Goal: Task Accomplishment & Management: Manage account settings

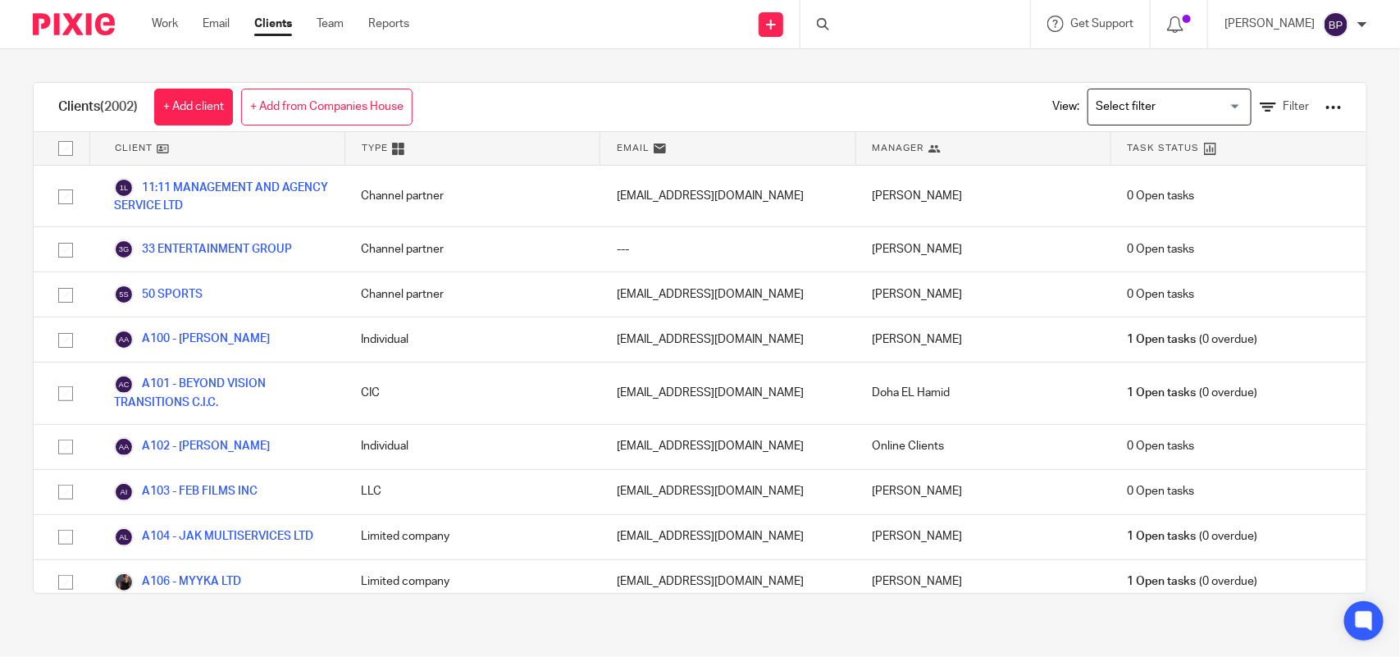
click at [932, 25] on div at bounding box center [915, 24] width 230 height 48
click at [900, 25] on div at bounding box center [915, 24] width 230 height 48
click at [887, 21] on div at bounding box center [915, 24] width 230 height 48
click at [909, 12] on div at bounding box center [915, 24] width 230 height 48
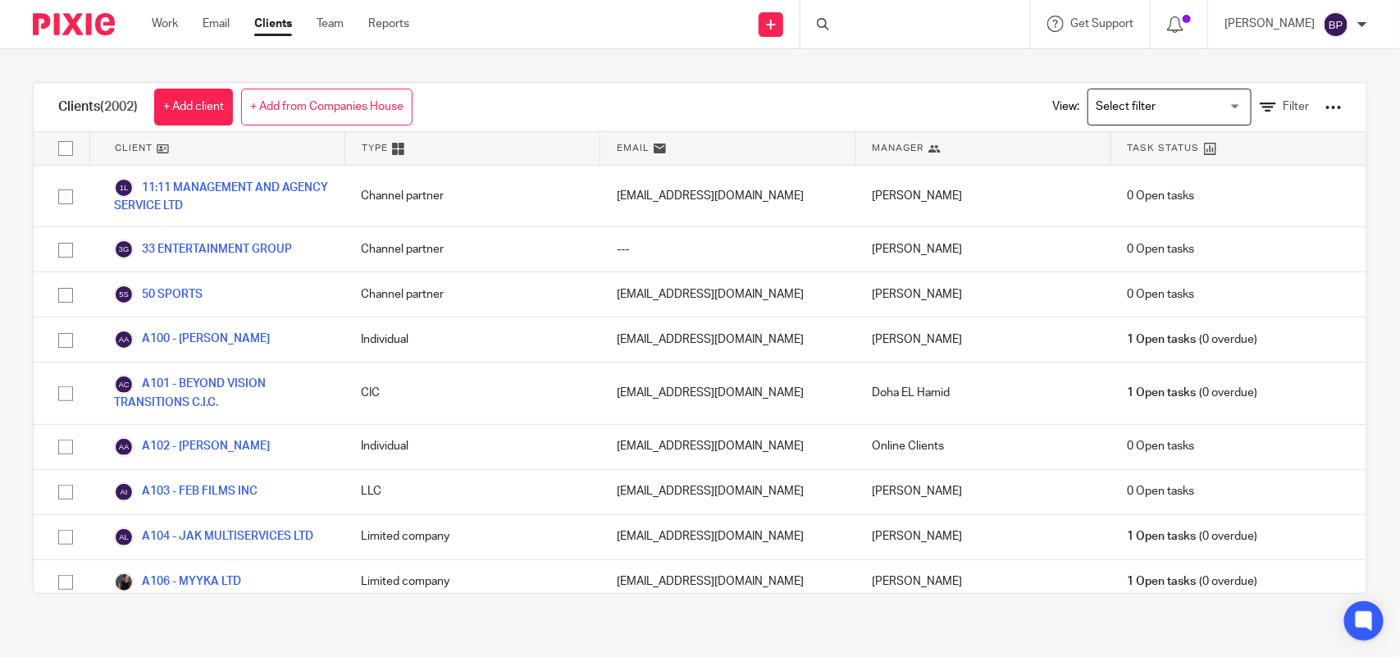
click at [281, 23] on link "Clients" at bounding box center [273, 24] width 38 height 16
click at [876, 39] on div at bounding box center [915, 24] width 230 height 48
click at [870, 21] on input "Search" at bounding box center [907, 27] width 148 height 15
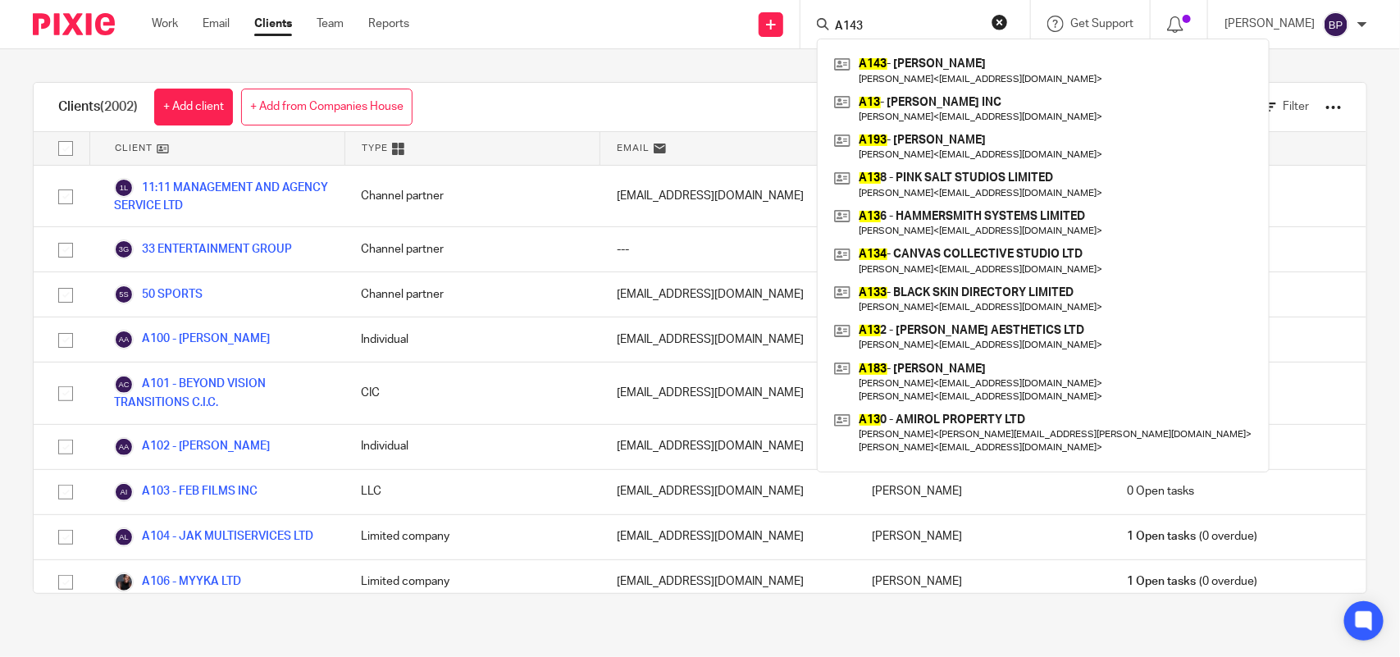
type input "A143"
click at [686, 64] on div "Clients (2002) + Add client + Add from Companies House View: Loading... Filter …" at bounding box center [700, 337] width 1400 height 577
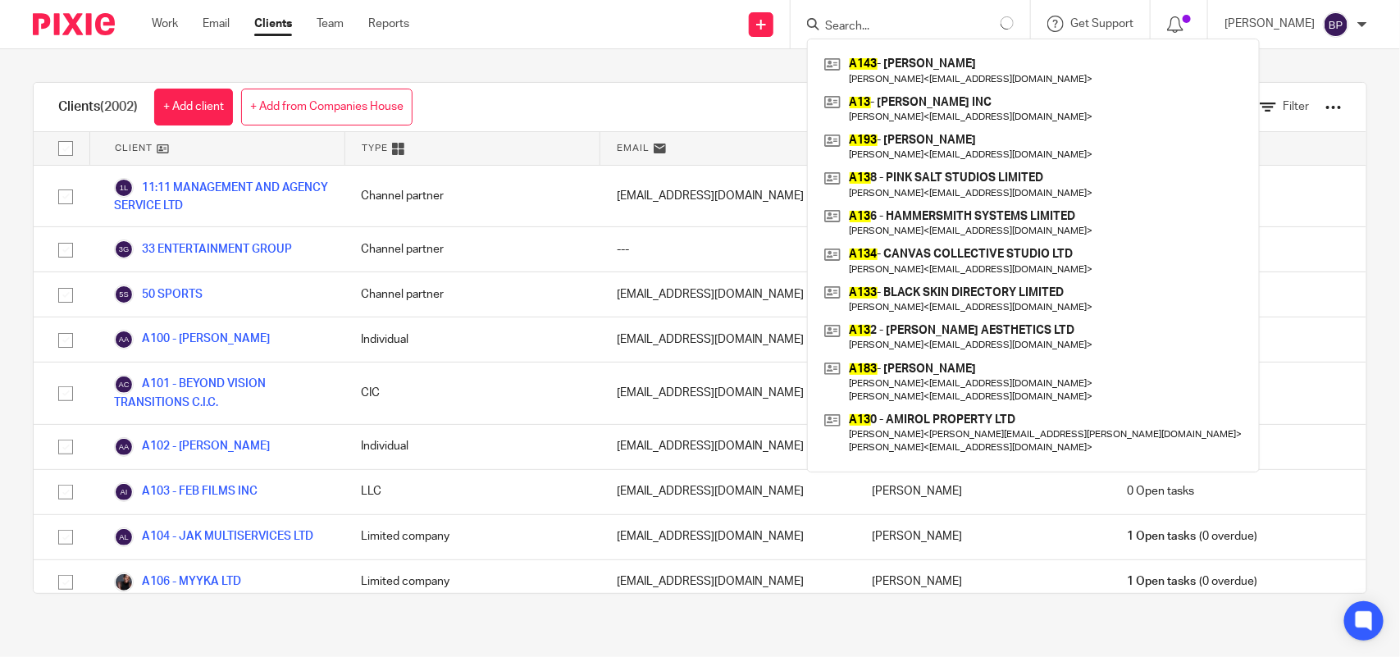
click at [710, 63] on div "Clients (2002) + Add client + Add from Companies House View: Loading... Filter …" at bounding box center [700, 337] width 1400 height 577
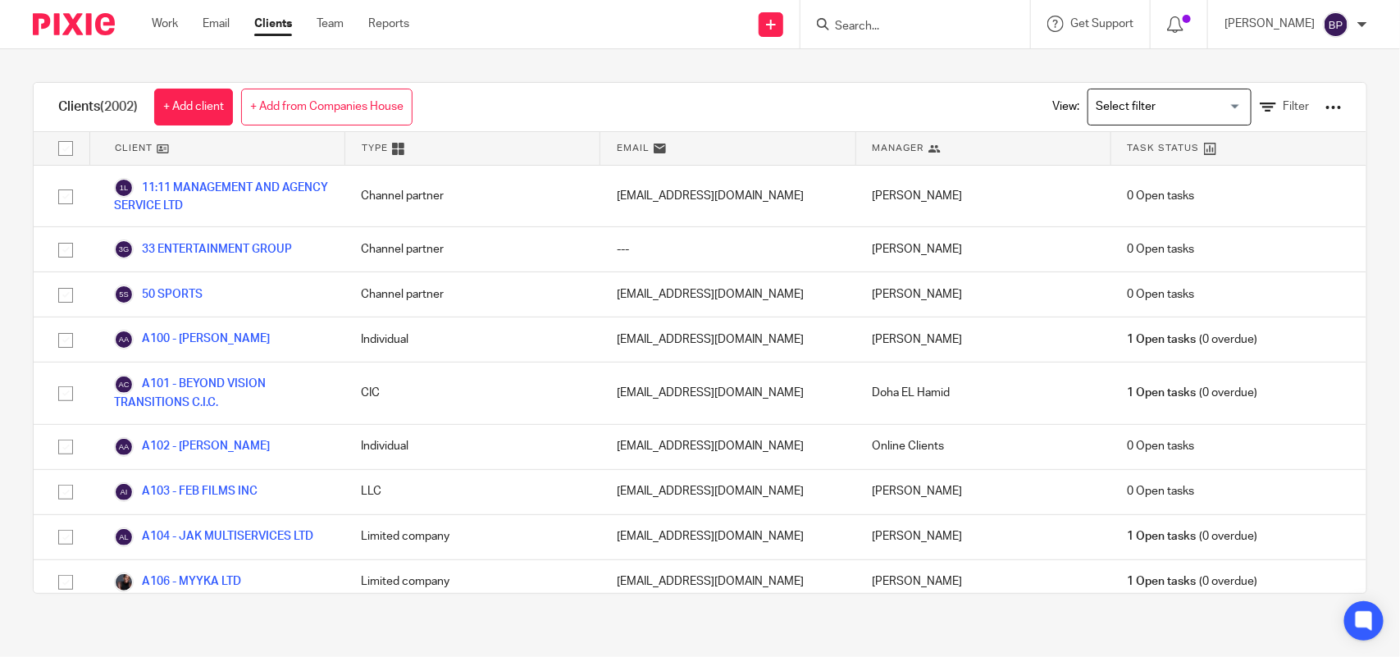
click at [912, 31] on input "Search" at bounding box center [907, 27] width 148 height 15
paste input "HEALTHVERSE 360 LTD"
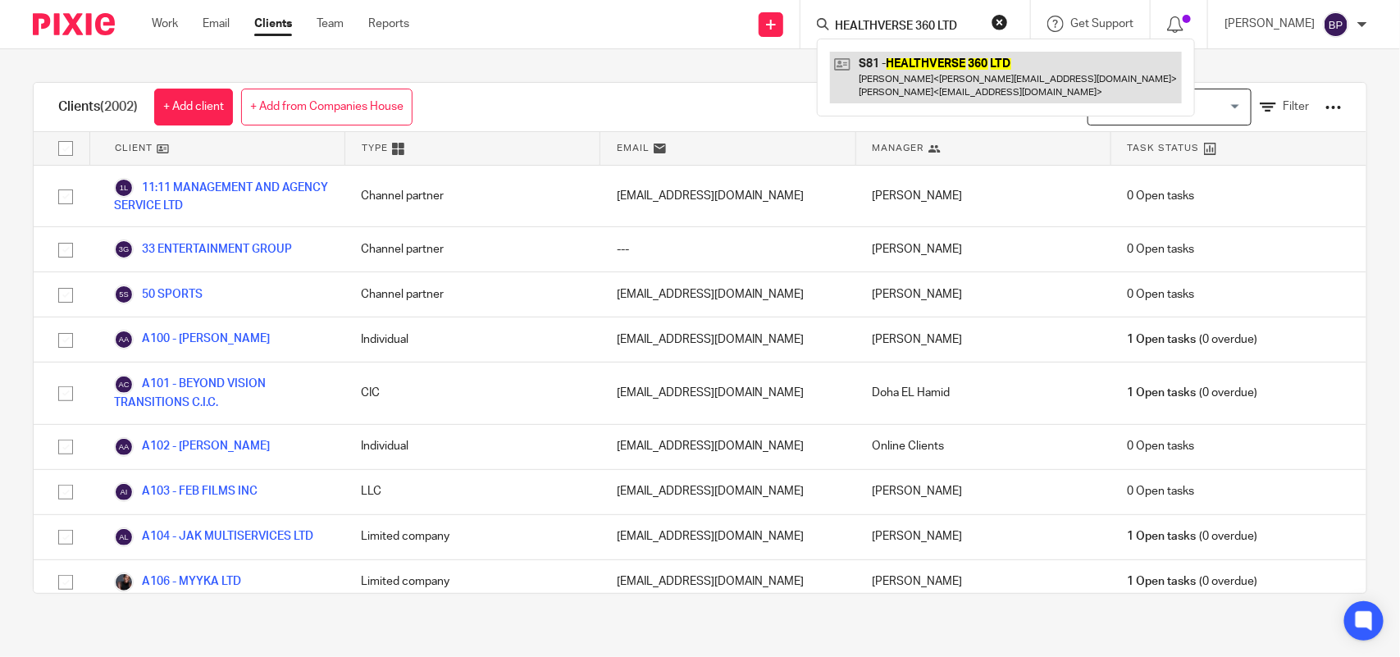
type input "HEALTHVERSE 360 LTD"
click at [906, 66] on link at bounding box center [1006, 77] width 352 height 51
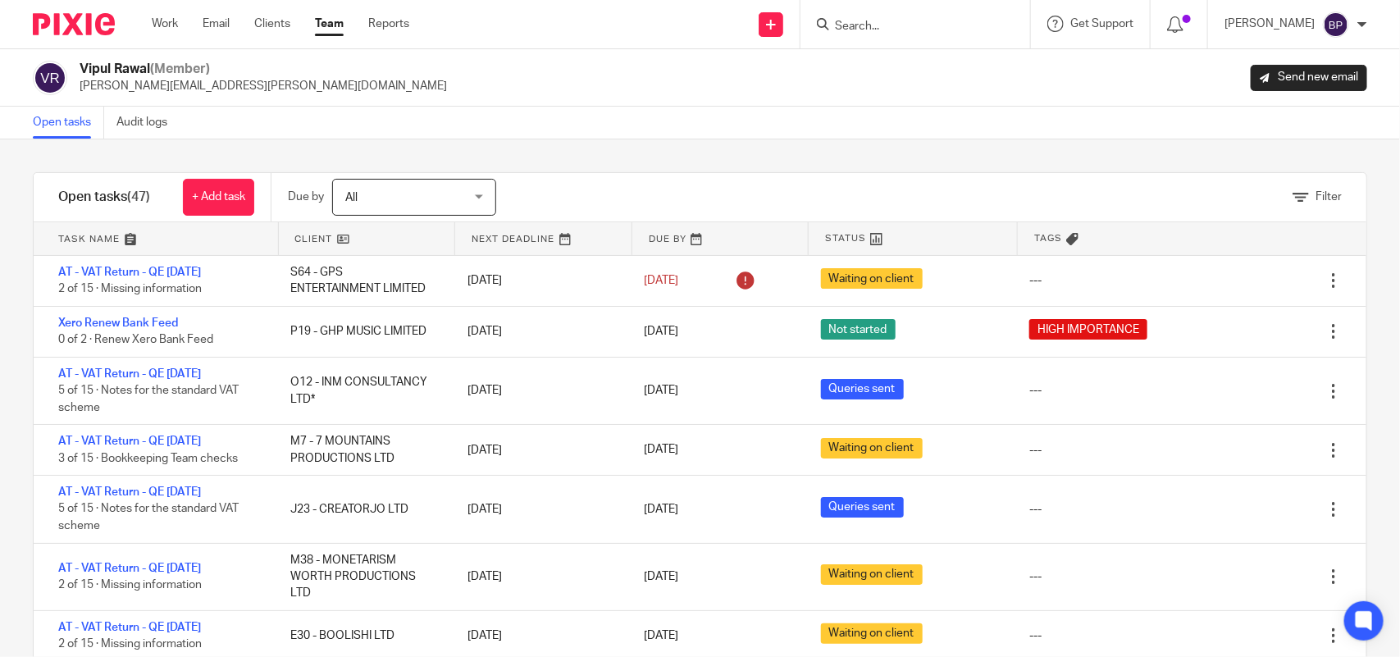
scroll to position [1871, 0]
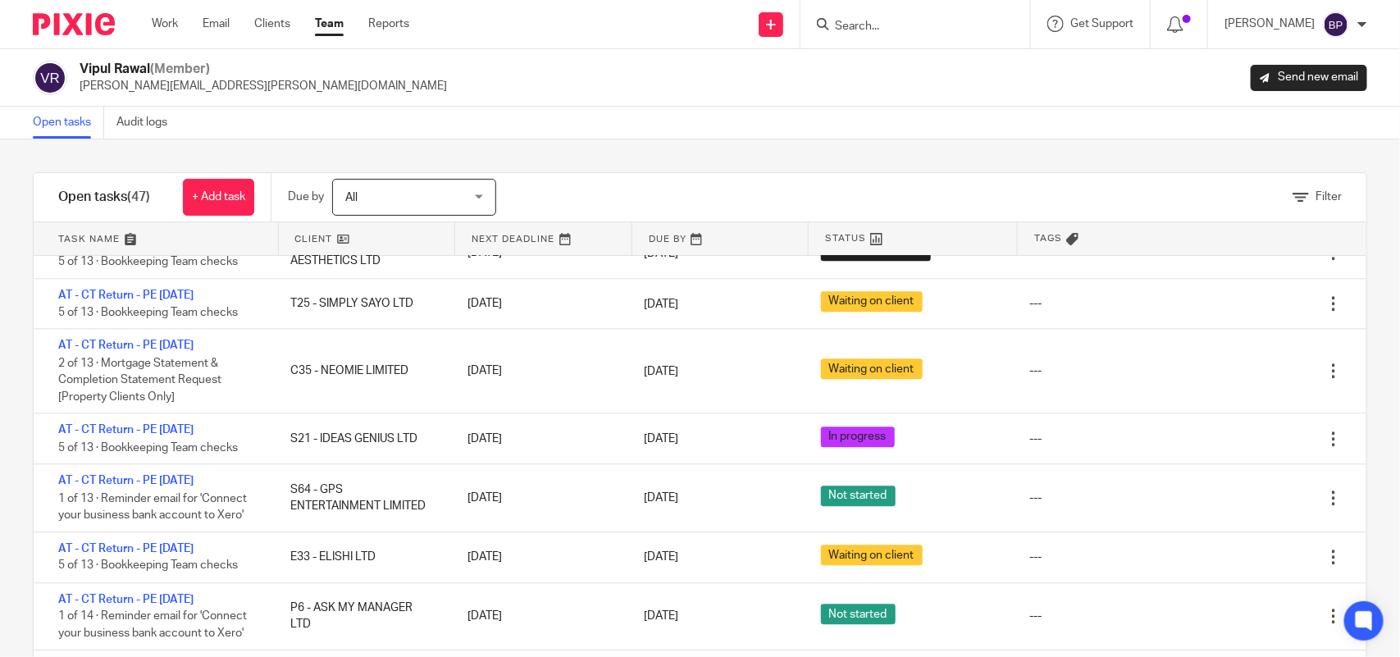
click at [50, 116] on link "Open tasks" at bounding box center [68, 123] width 71 height 32
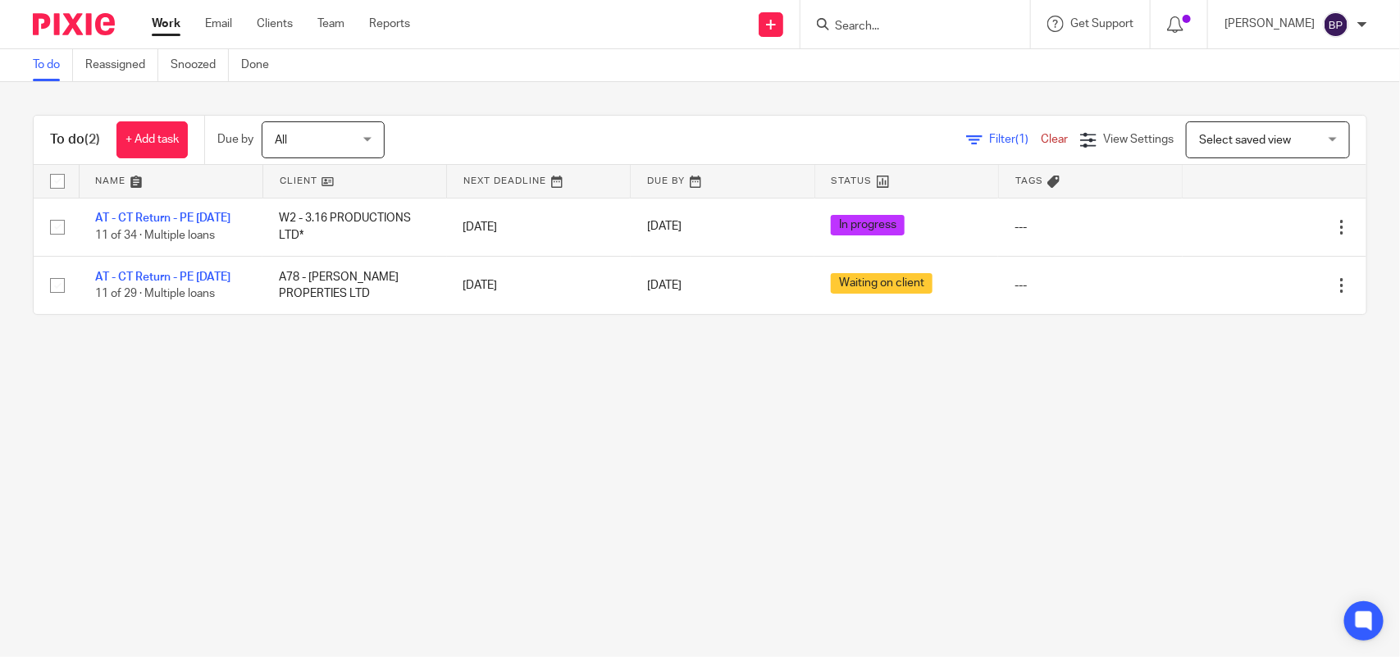
click at [48, 72] on link "To do" at bounding box center [53, 65] width 40 height 32
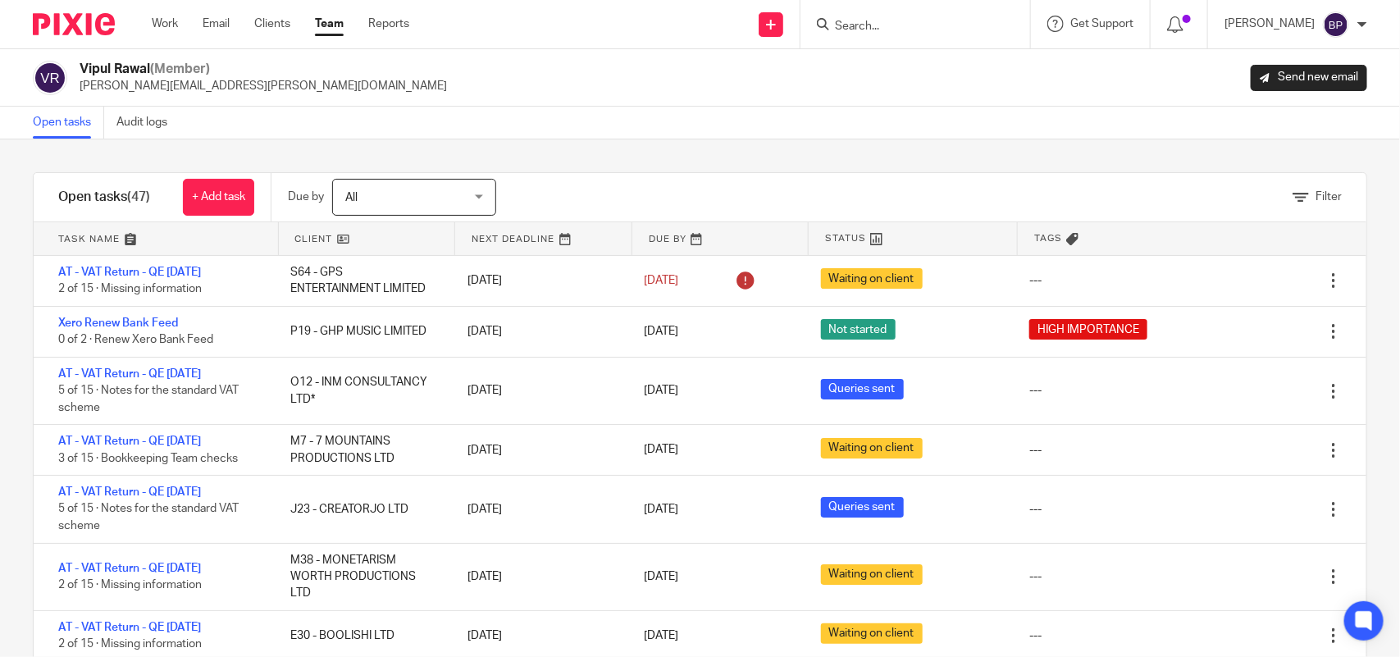
click at [909, 107] on div "Open tasks Audit logs" at bounding box center [700, 123] width 1400 height 33
click at [71, 125] on link "Open tasks" at bounding box center [68, 123] width 71 height 32
click at [832, 136] on div "Open tasks Audit logs" at bounding box center [700, 123] width 1400 height 33
click at [590, 172] on div "Open tasks (47) + Add task Due by All All Today Tomorrow This week Next week Th…" at bounding box center [700, 428] width 1334 height 512
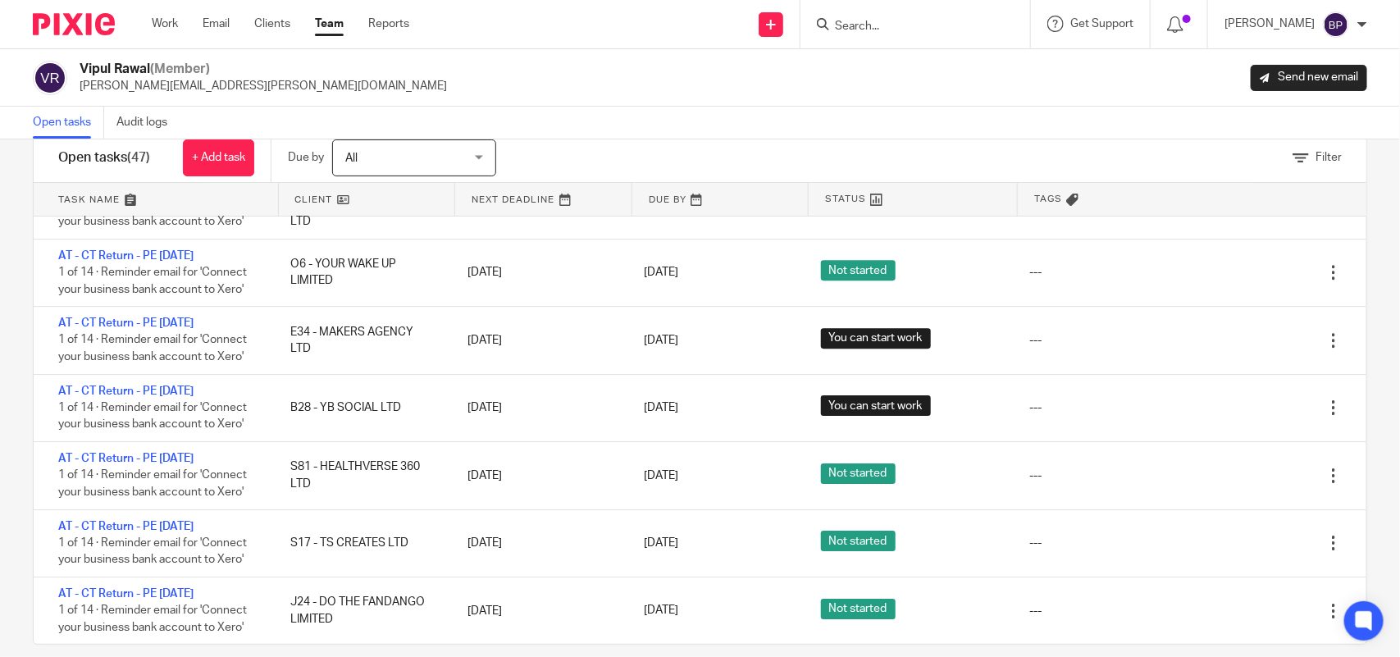
scroll to position [60, 0]
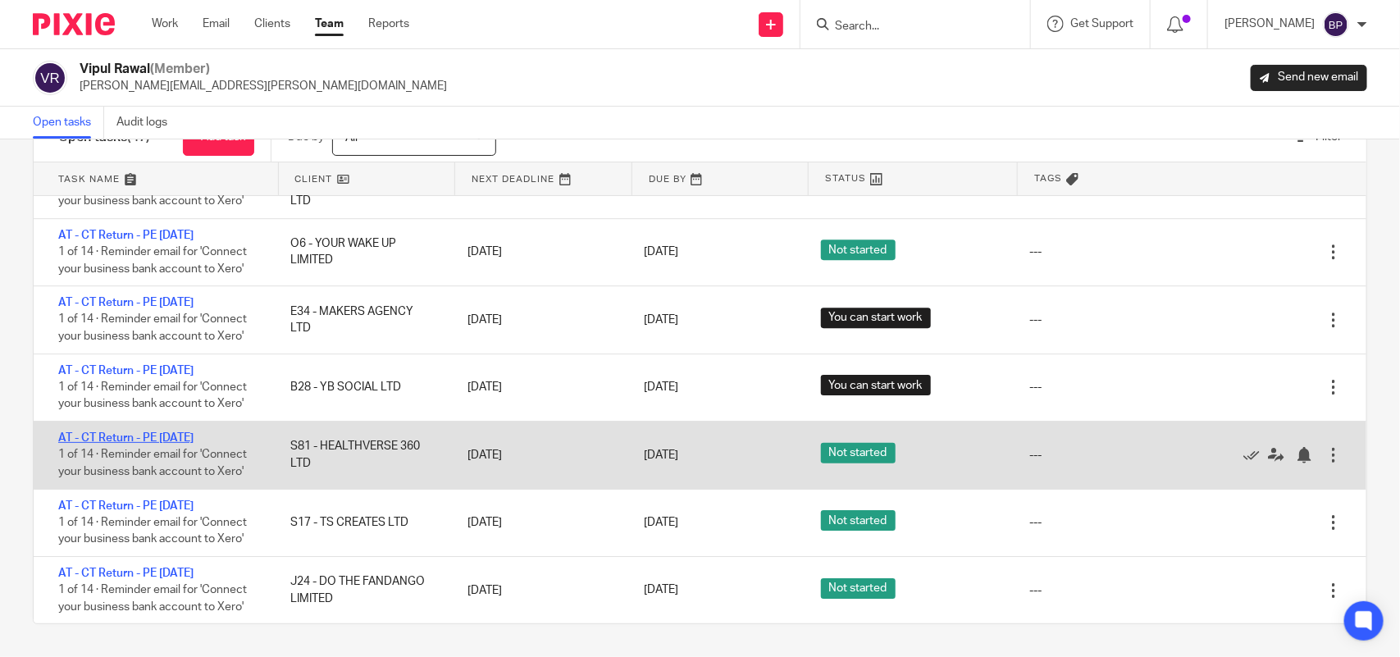
click at [194, 435] on link "AT - CT Return - PE 31-07-2025" at bounding box center [125, 437] width 135 height 11
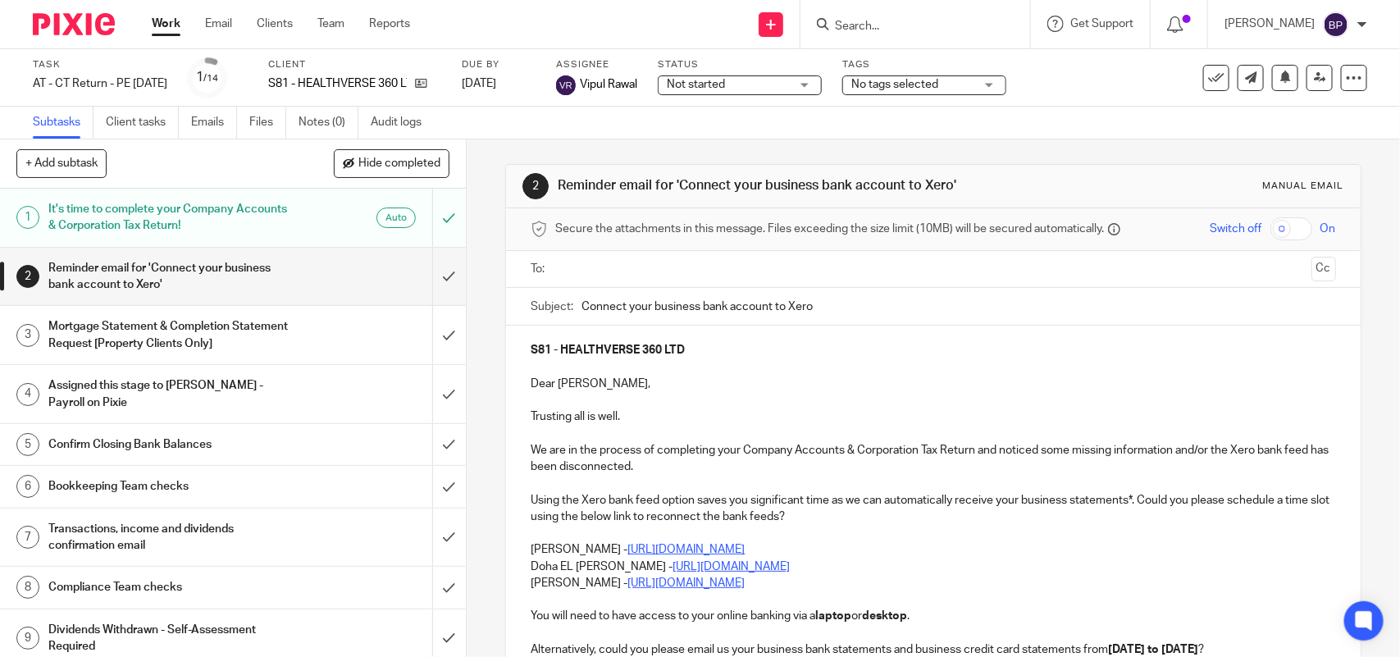
click at [613, 272] on input "text" at bounding box center [932, 269] width 743 height 19
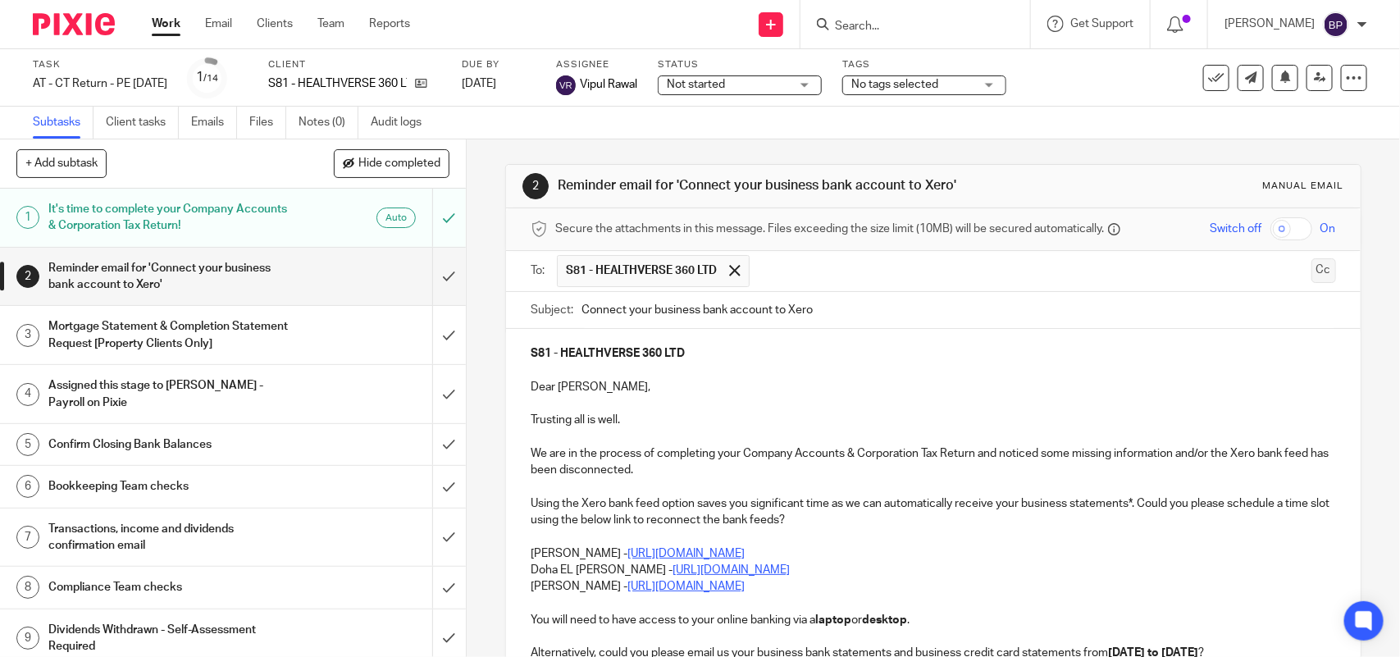
click at [1311, 265] on button "Cc" at bounding box center [1323, 270] width 25 height 25
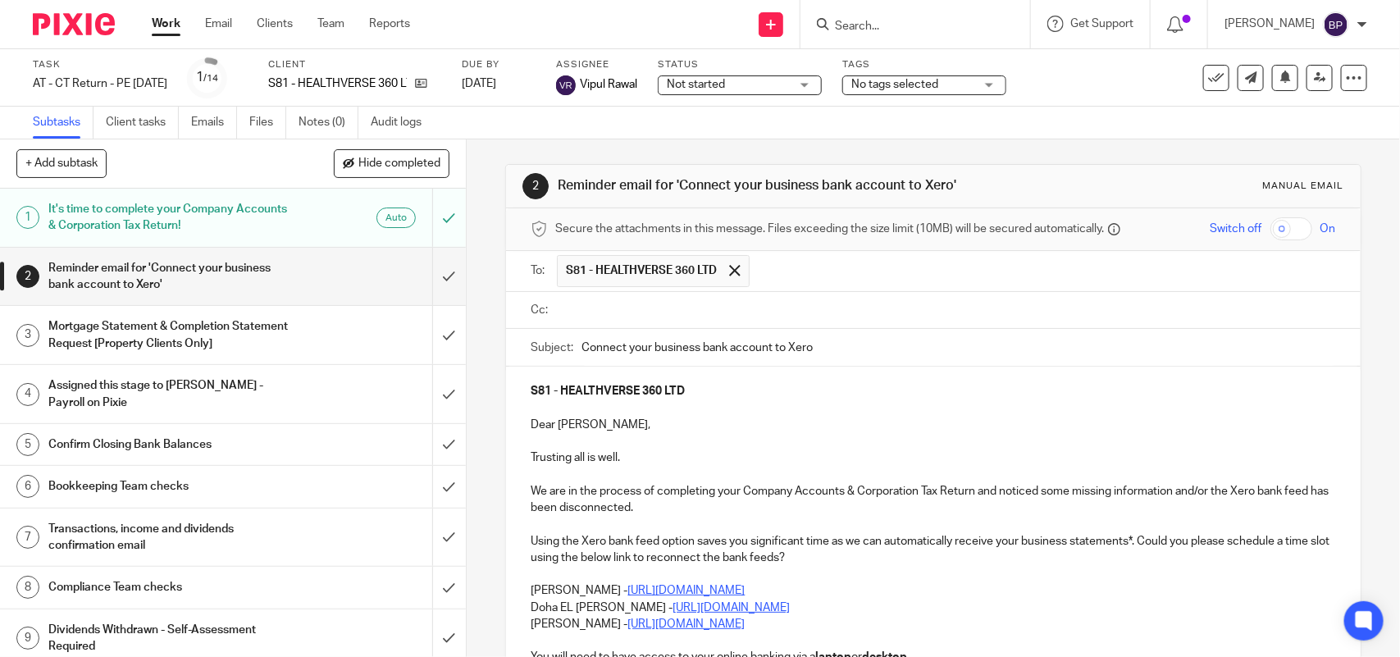
click at [753, 314] on input "text" at bounding box center [945, 310] width 768 height 19
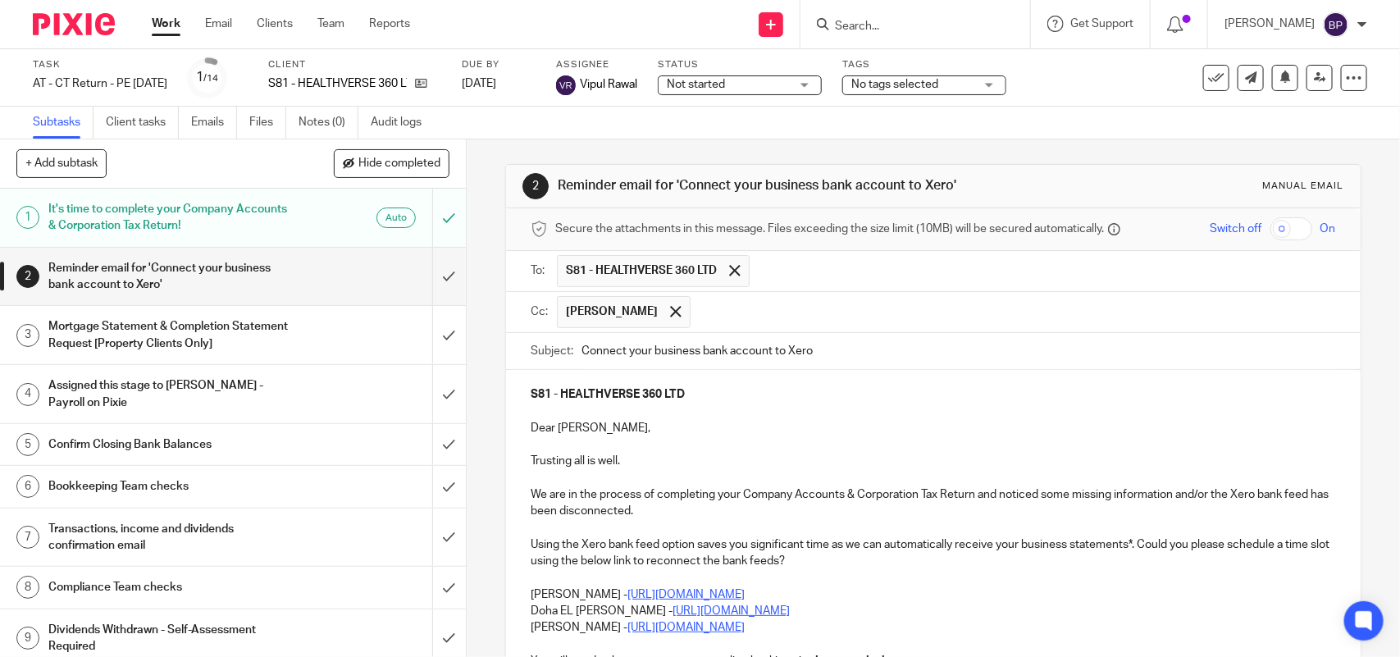
scroll to position [103, 0]
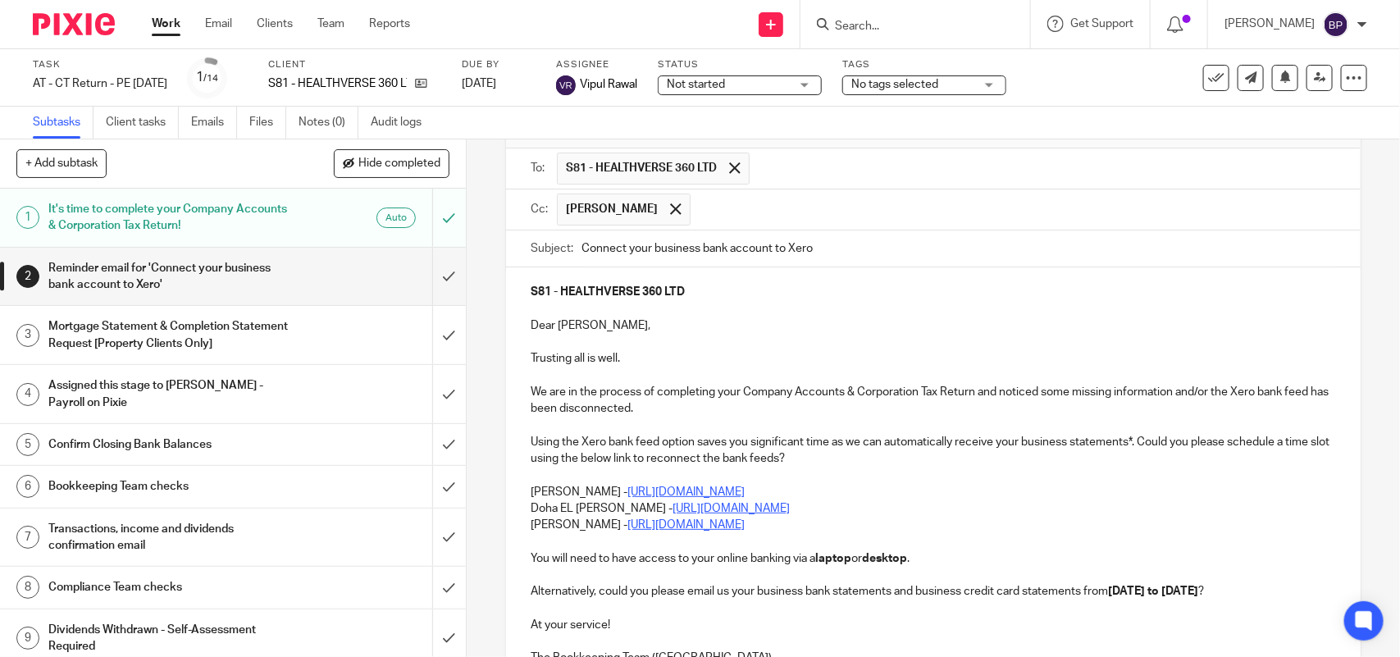
click at [531, 504] on p "Doha EL [PERSON_NAME] - [URL][DOMAIN_NAME]" at bounding box center [933, 508] width 805 height 16
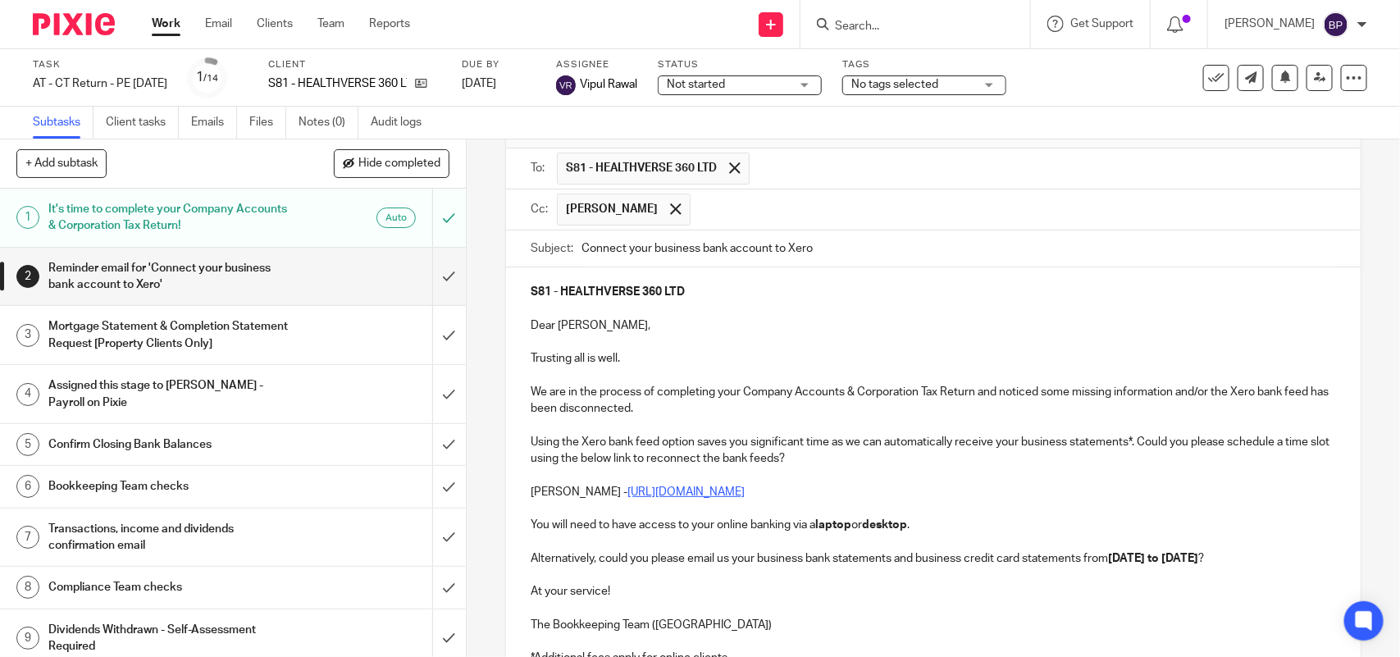
scroll to position [276, 0]
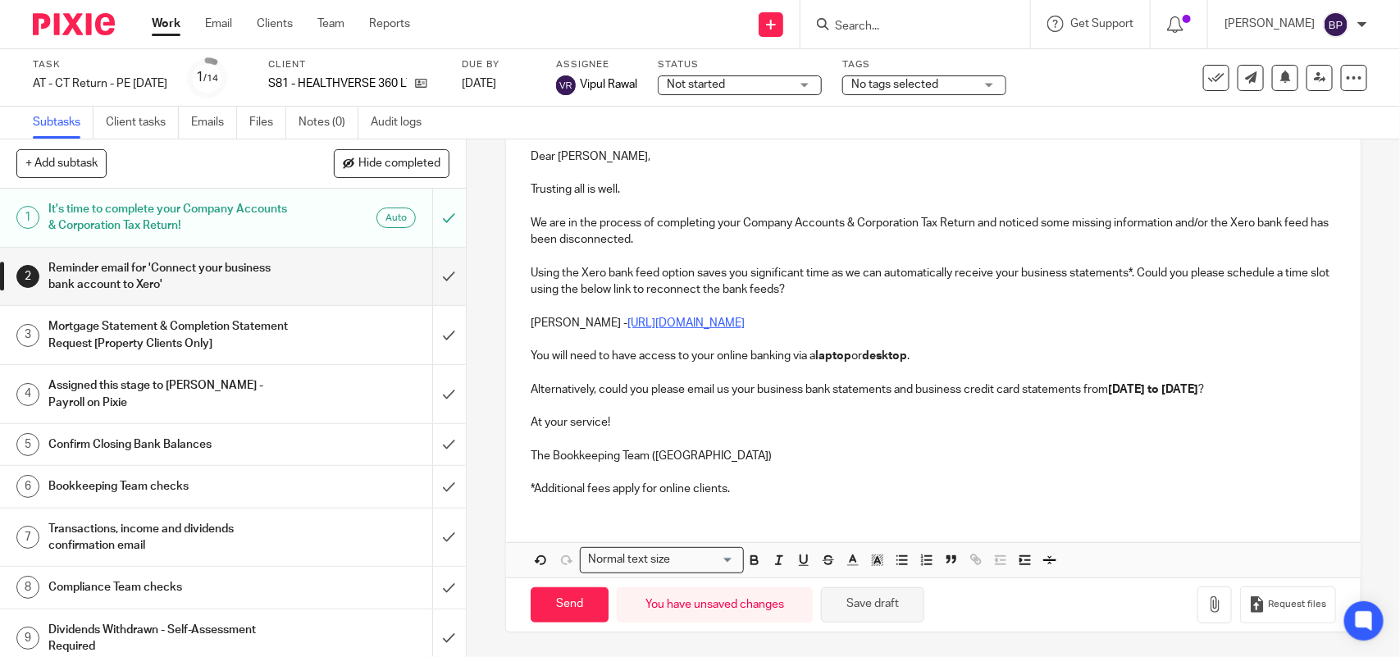
drag, startPoint x: 879, startPoint y: 605, endPoint x: 946, endPoint y: 455, distance: 164.1
click at [879, 604] on button "Save draft" at bounding box center [872, 604] width 103 height 35
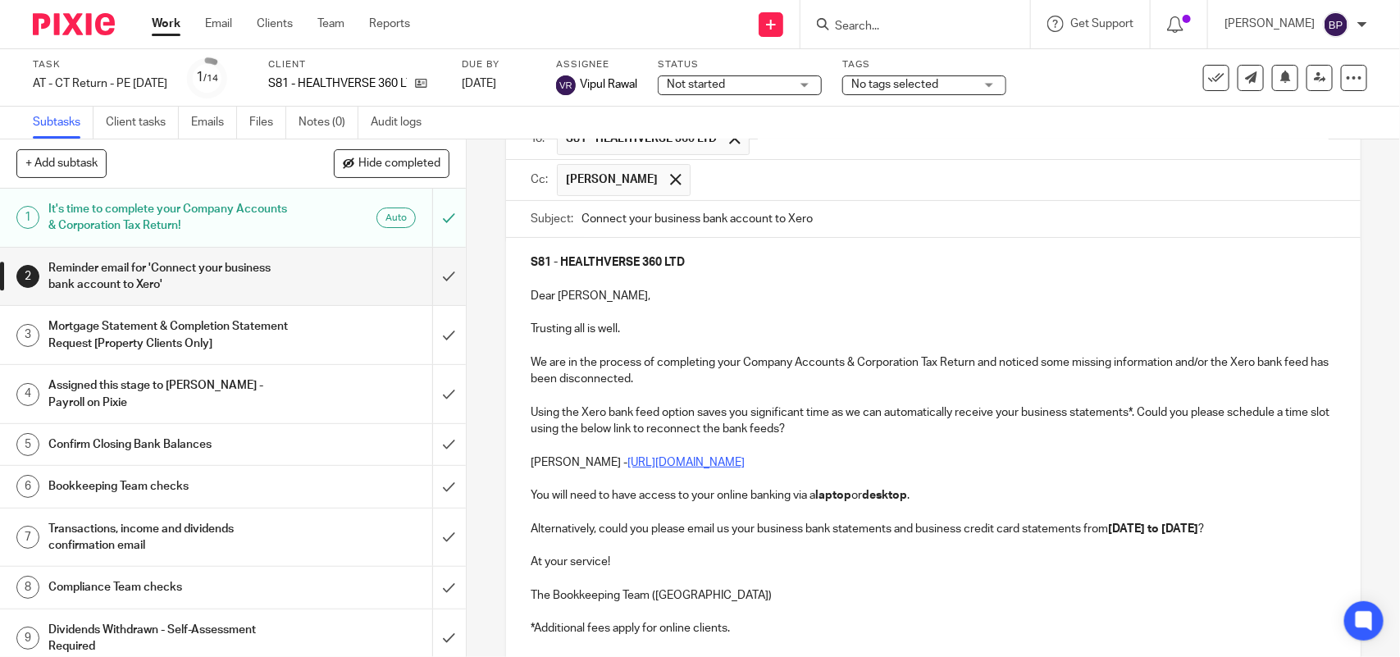
scroll to position [0, 0]
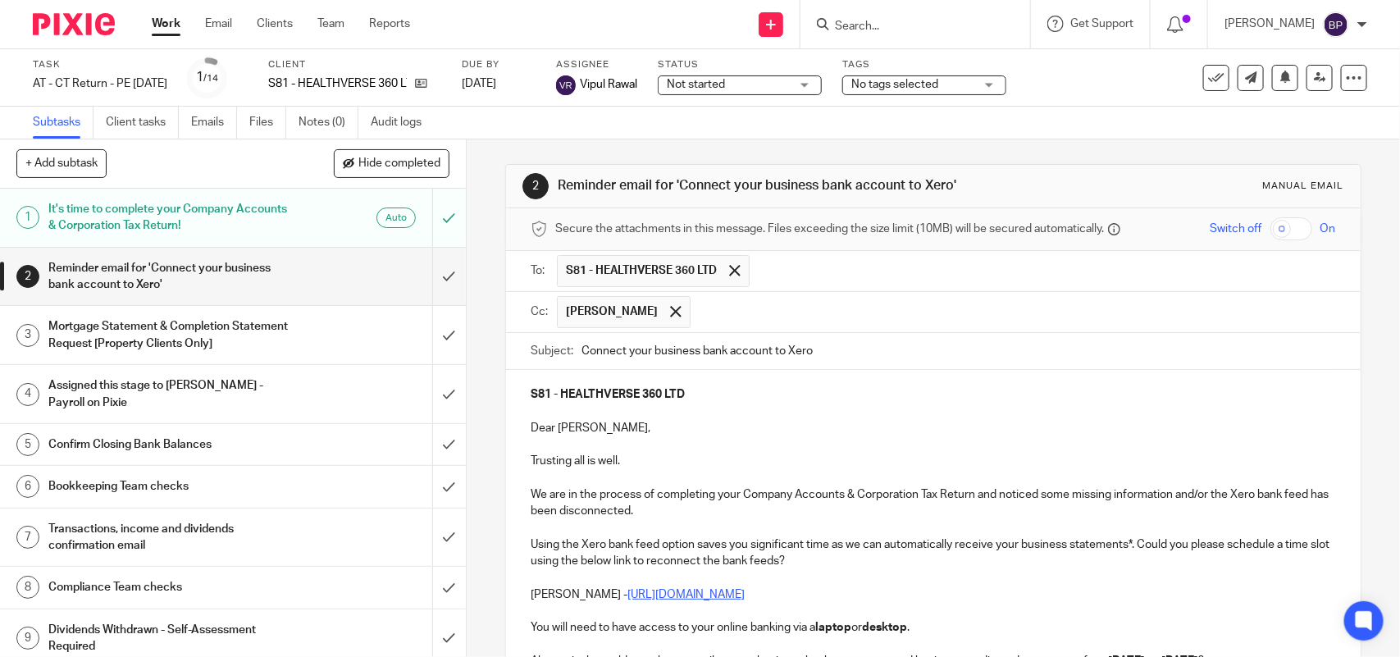
click at [789, 90] on span "Not started" at bounding box center [728, 84] width 123 height 17
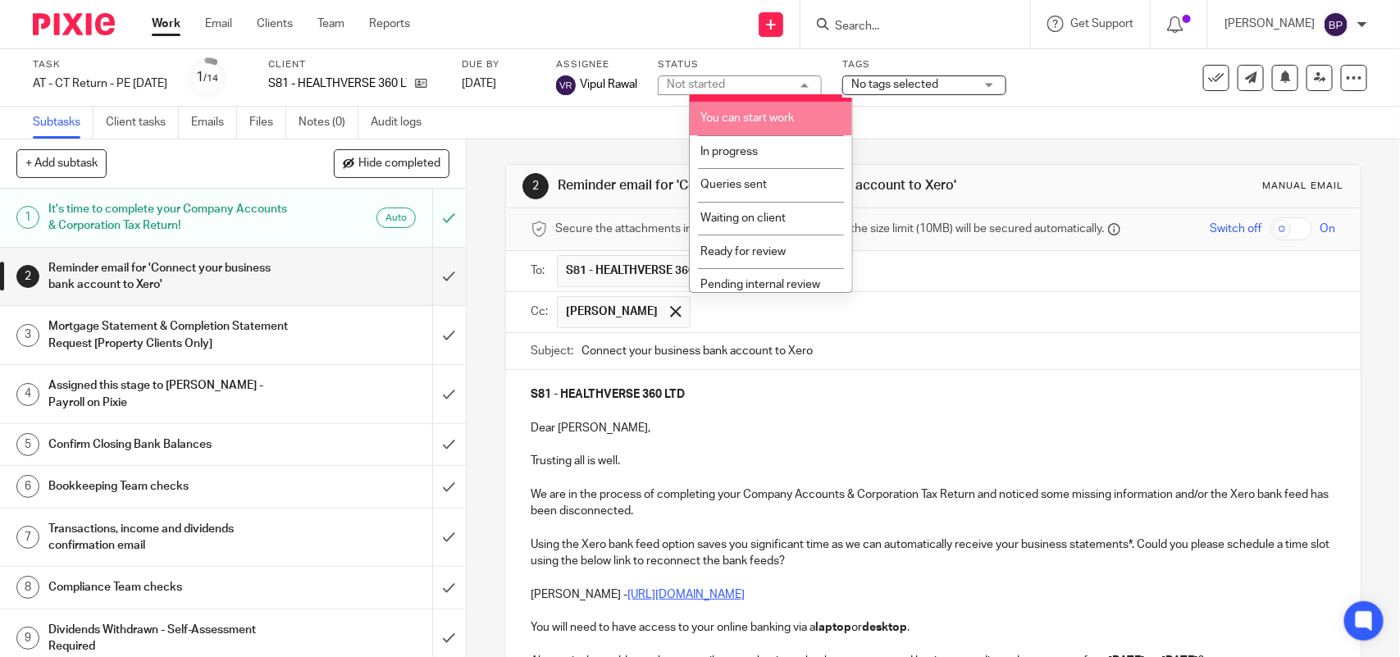
scroll to position [66, 0]
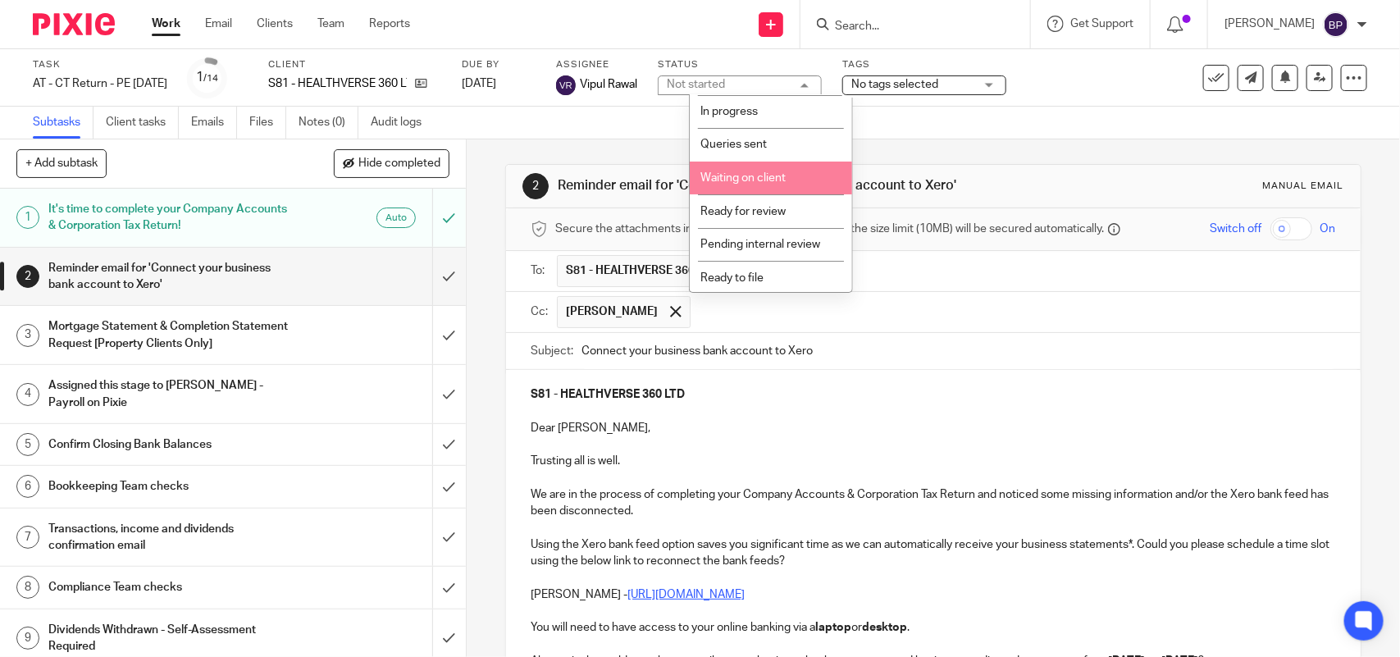
click at [781, 181] on li "Waiting on client" at bounding box center [771, 179] width 162 height 34
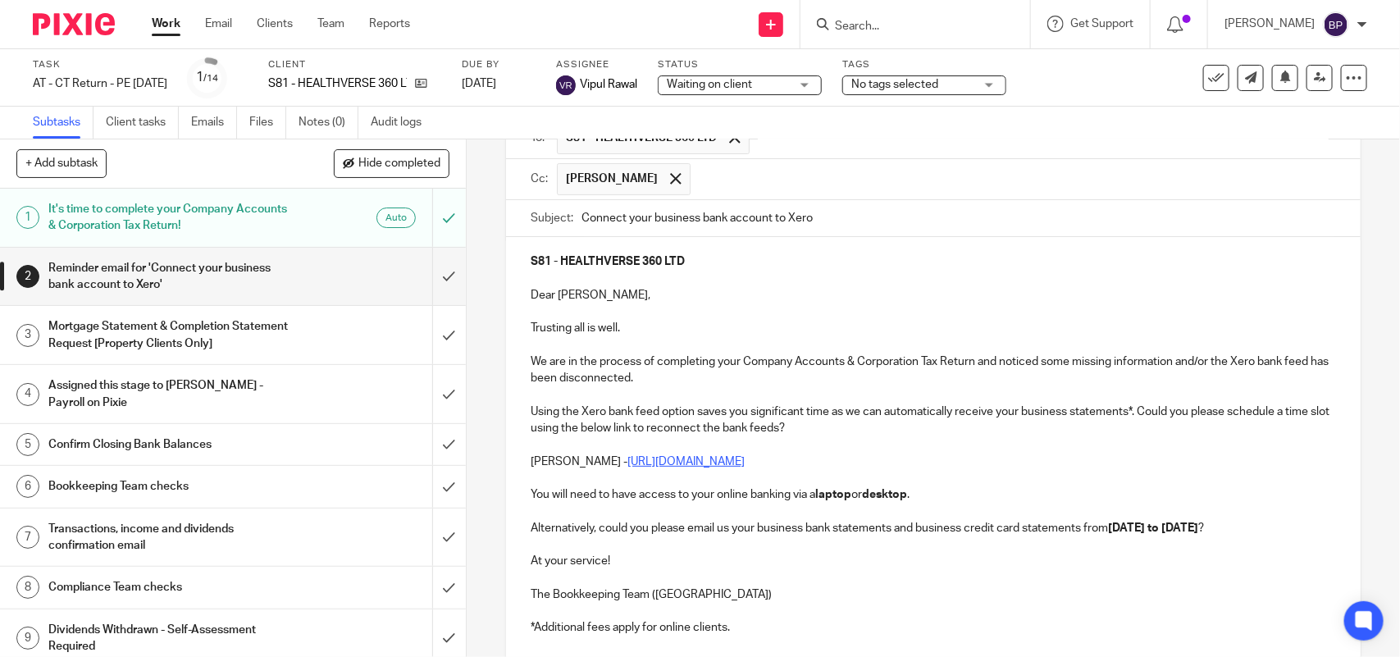
scroll to position [276, 0]
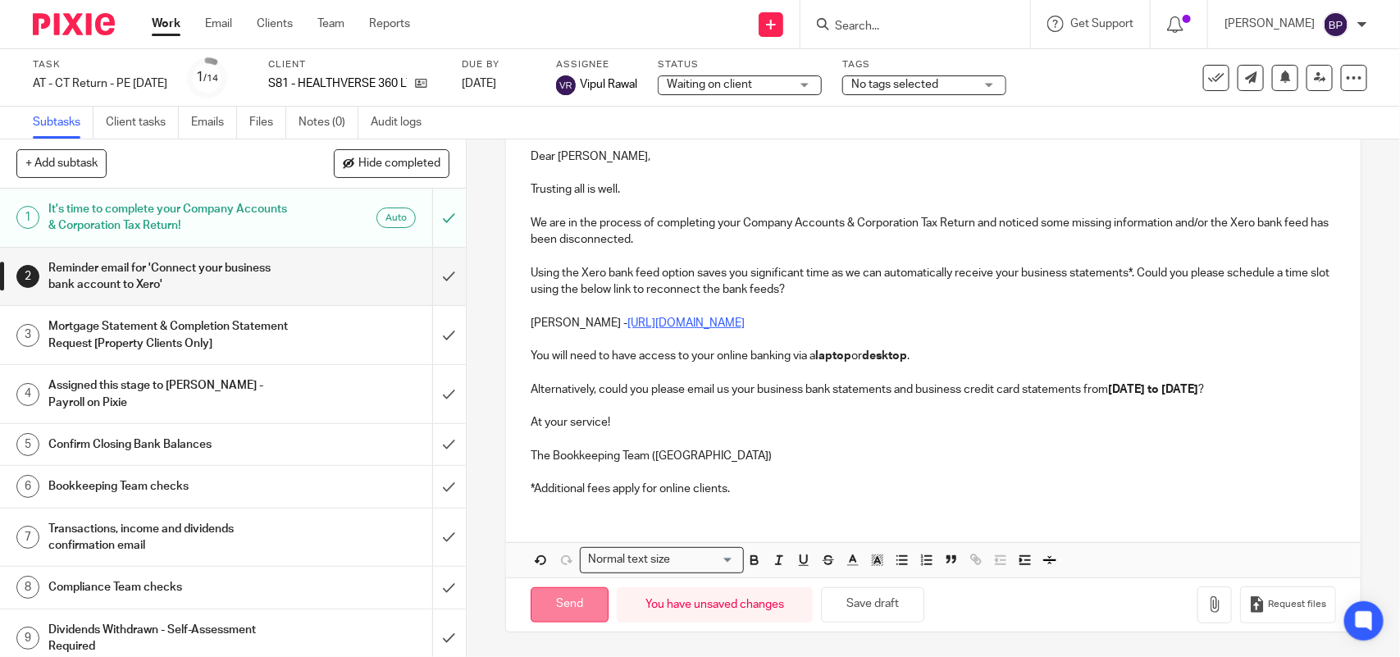
drag, startPoint x: 566, startPoint y: 609, endPoint x: 585, endPoint y: 590, distance: 26.1
click at [572, 603] on input "Send" at bounding box center [570, 604] width 78 height 35
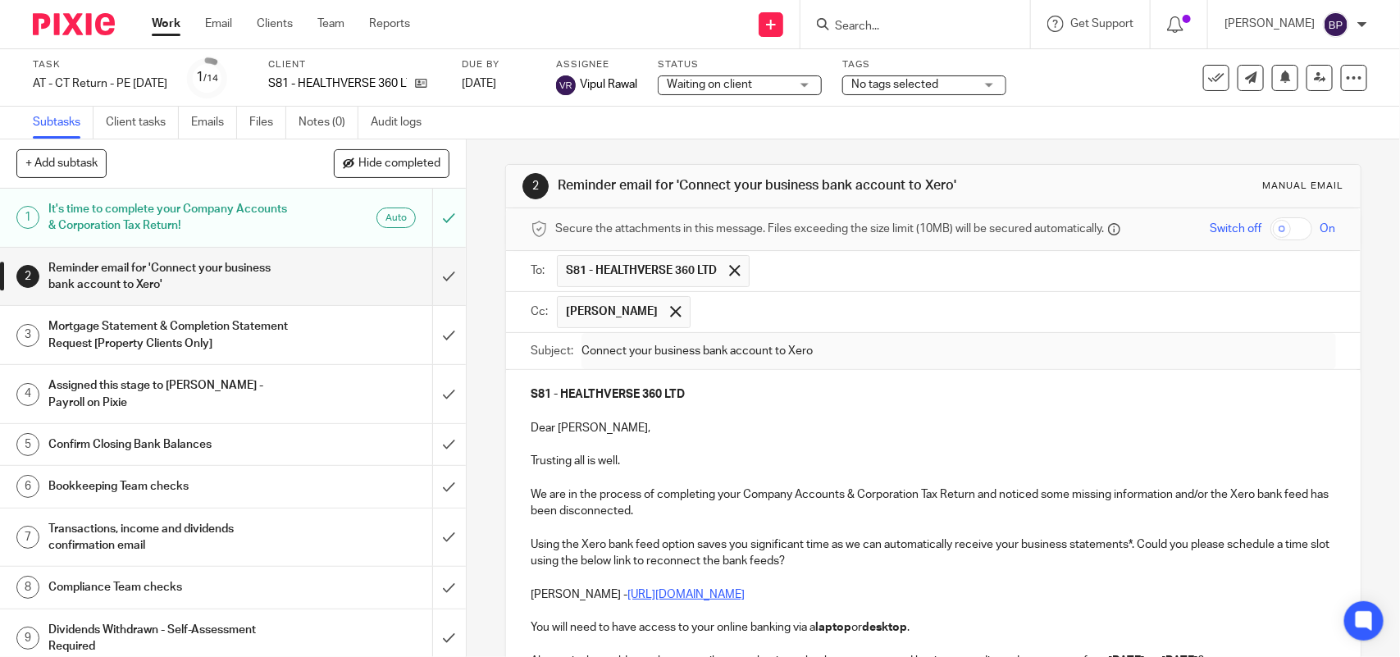
type input "Sent"
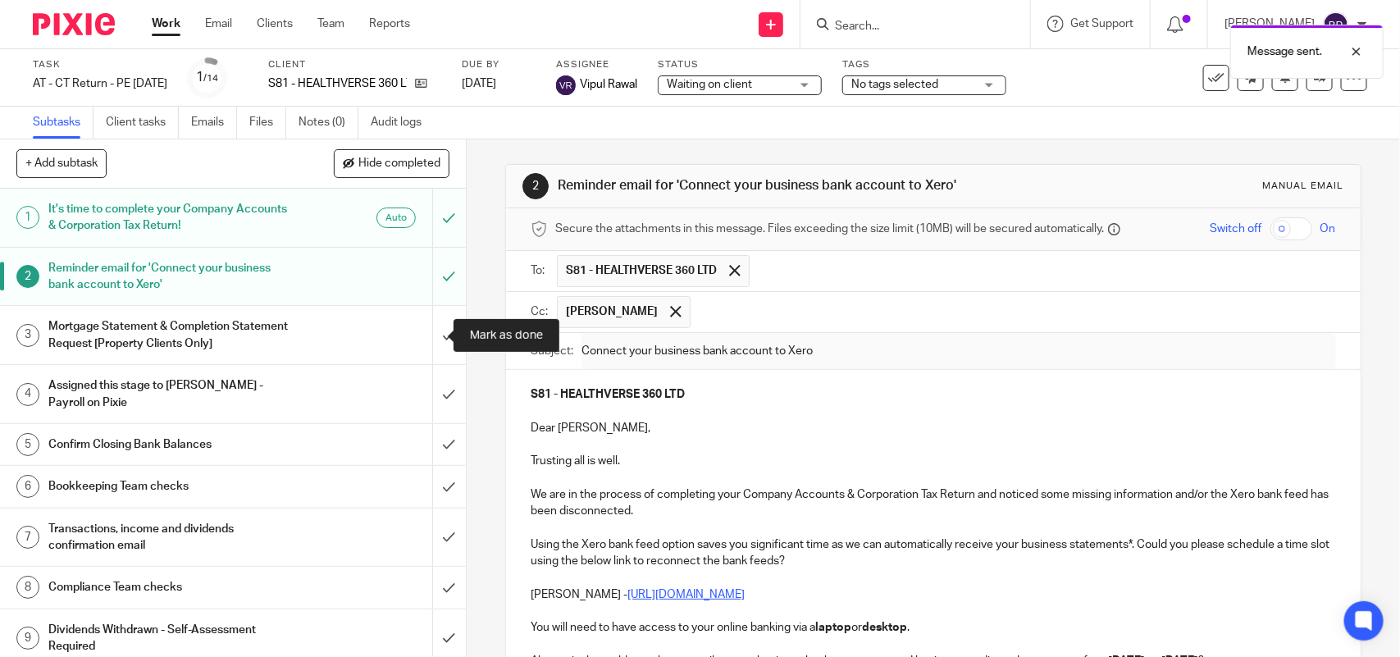
drag, startPoint x: 423, startPoint y: 336, endPoint x: 316, endPoint y: 298, distance: 114.1
click at [424, 335] on input "submit" at bounding box center [233, 335] width 466 height 58
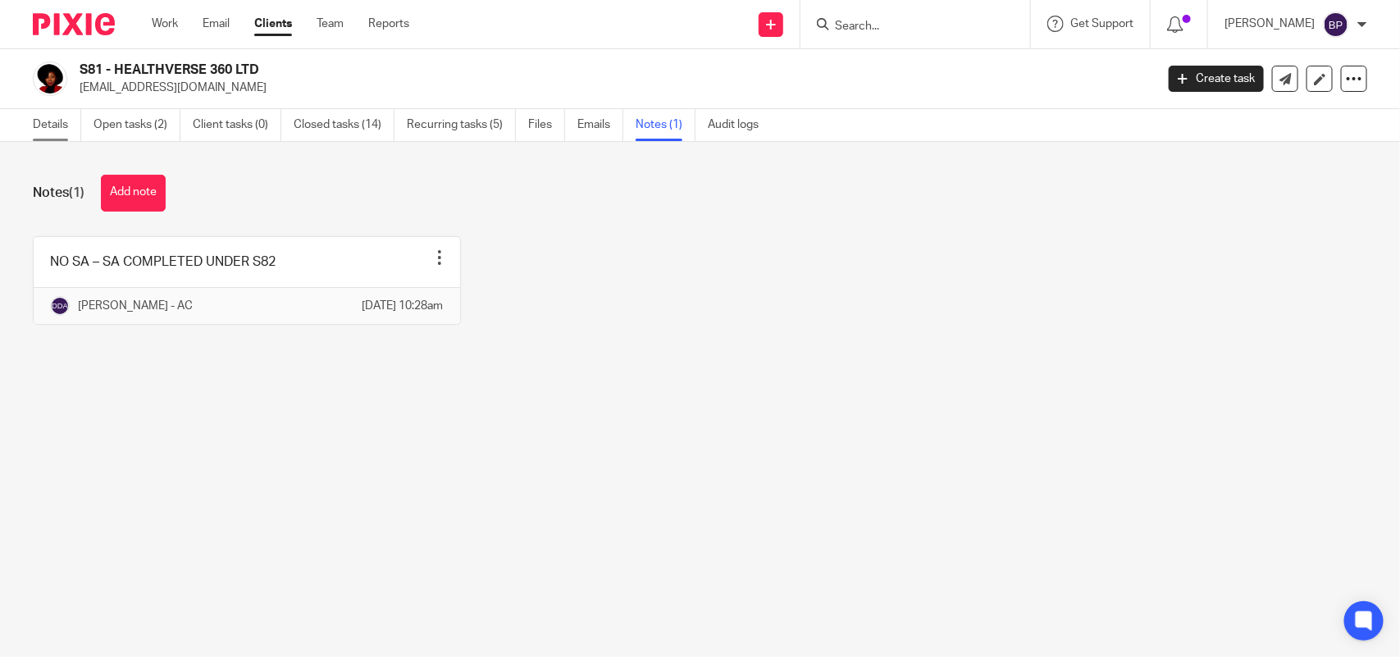
click at [55, 136] on link "Details" at bounding box center [57, 125] width 48 height 32
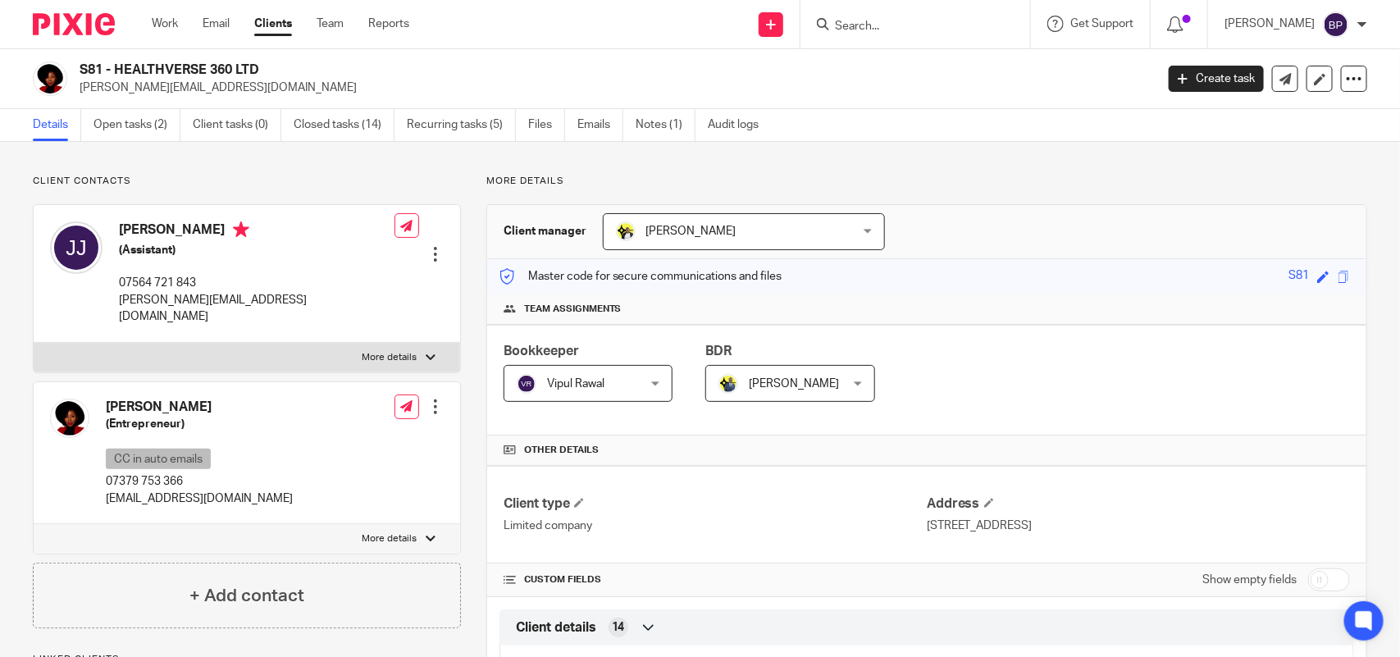
click at [294, 21] on ul "Work Email Clients Team Reports" at bounding box center [293, 24] width 282 height 16
click at [288, 25] on link "Clients" at bounding box center [273, 24] width 38 height 16
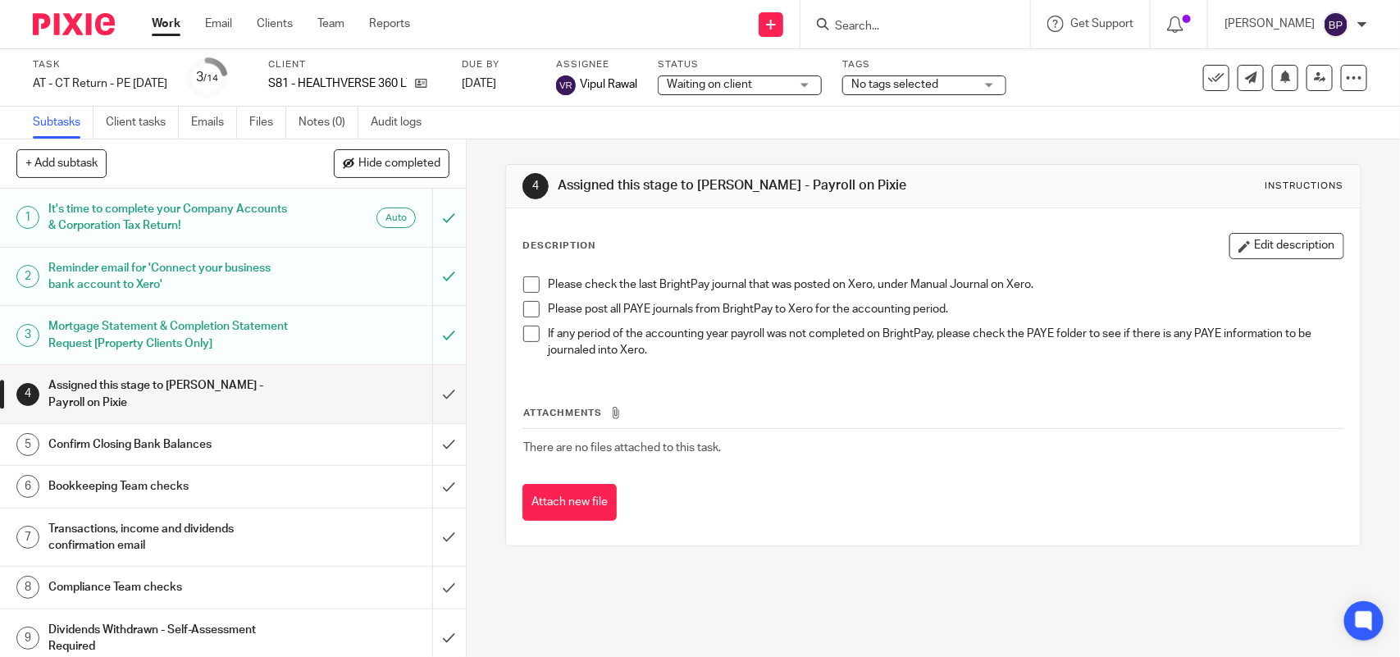
scroll to position [103, 0]
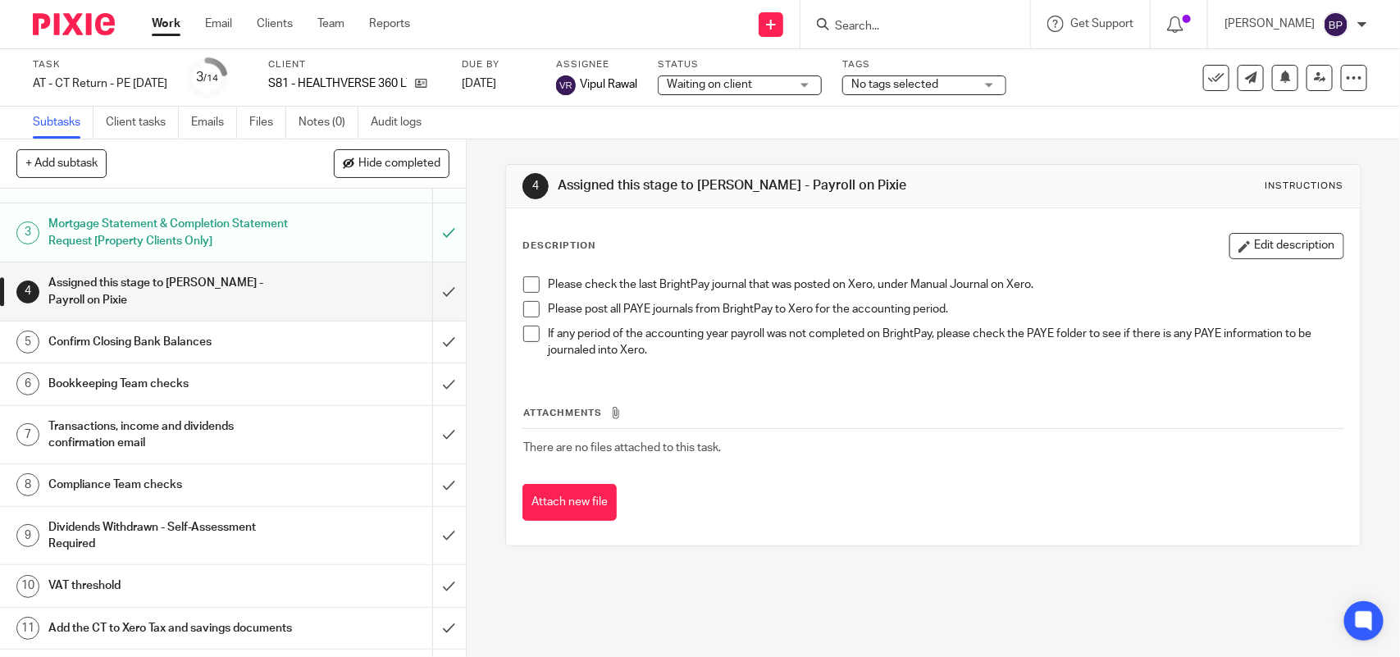
click at [485, 149] on div "4 Assigned this stage to Shubham Jain - Payroll on Pixie Instructions Descripti…" at bounding box center [933, 397] width 933 height 517
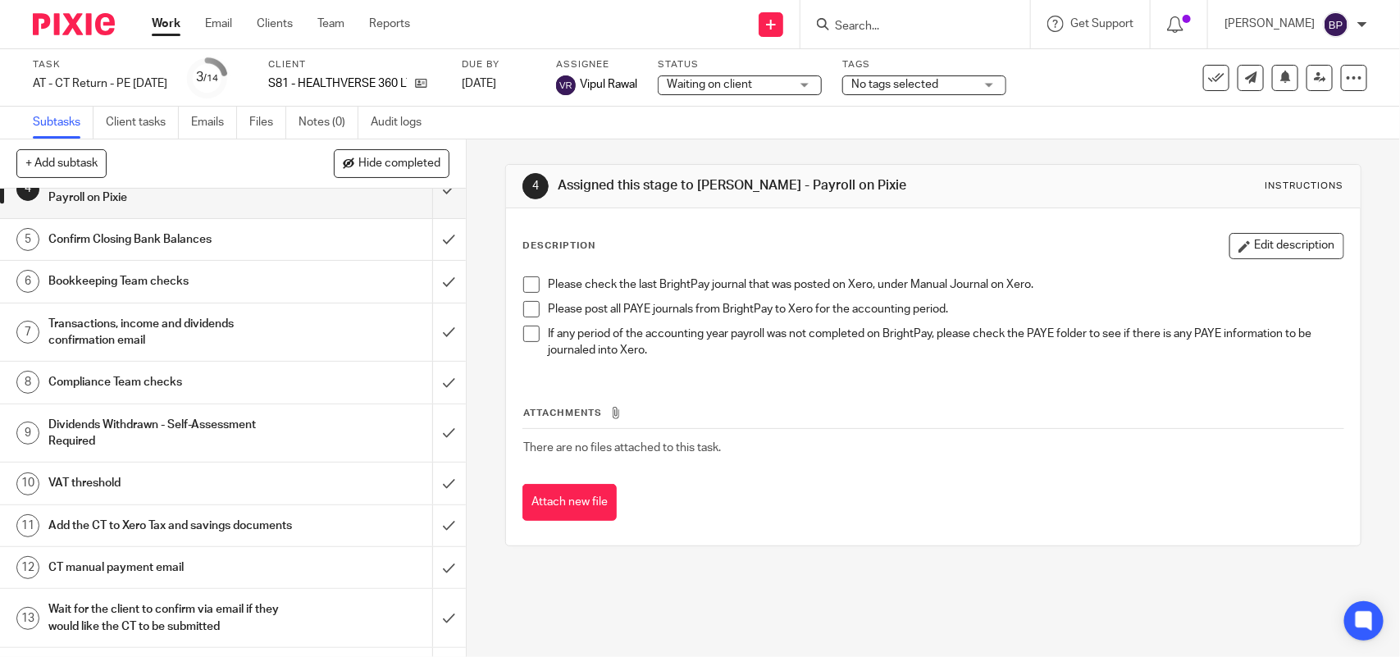
click at [230, 284] on h1 "Bookkeeping Team checks" at bounding box center [170, 281] width 245 height 25
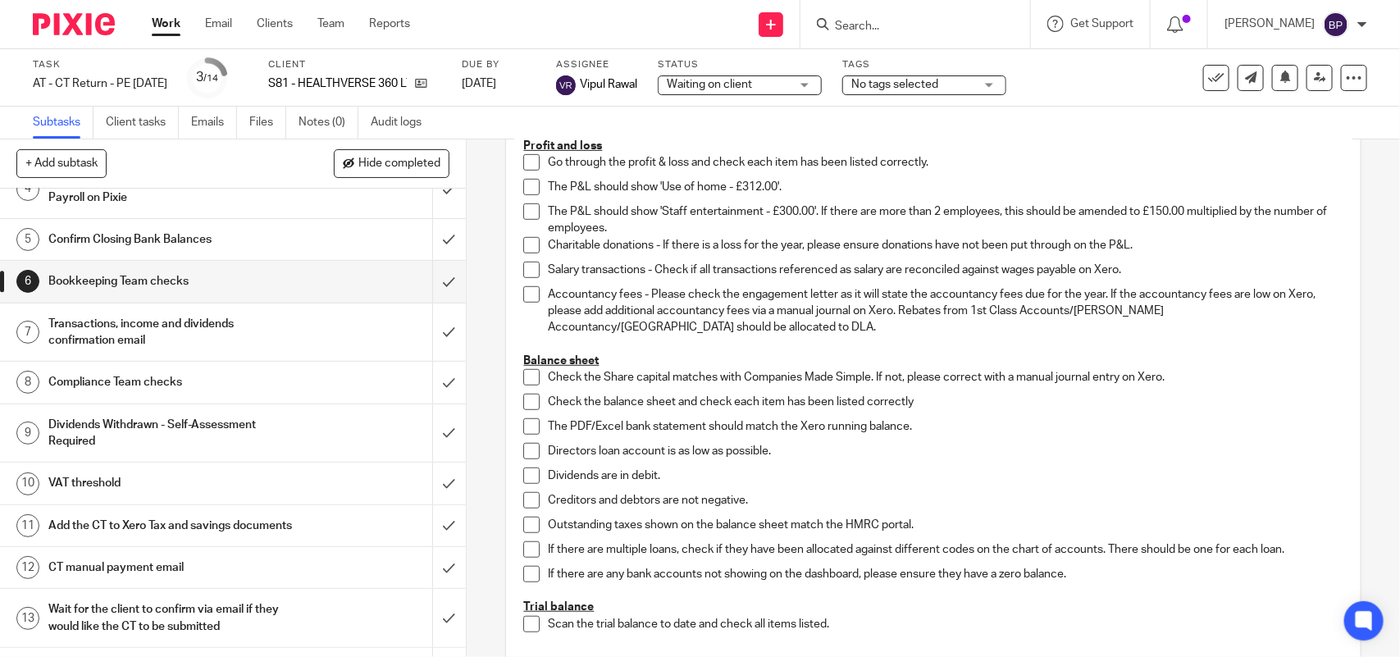
scroll to position [308, 0]
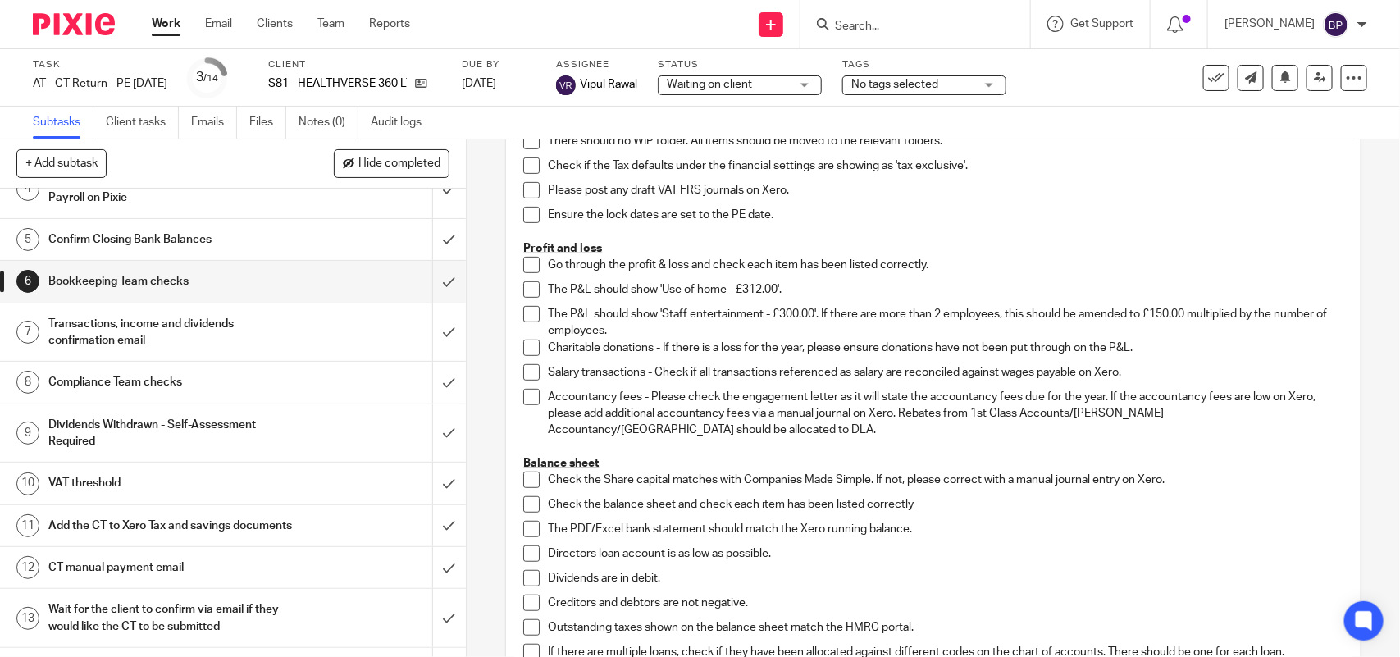
click at [1162, 346] on p "Charitable donations - If there is a loss for the year, please ensure donations…" at bounding box center [945, 348] width 795 height 16
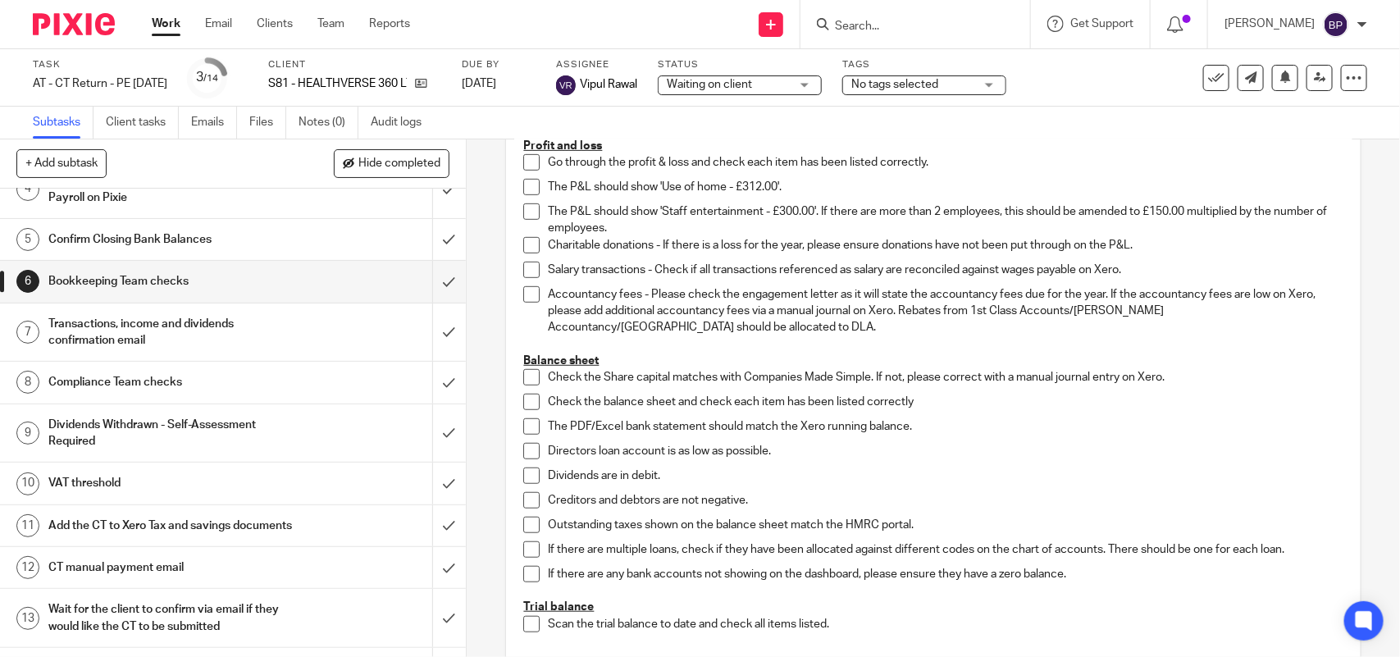
click at [1275, 456] on p "Directors loan account is as low as possible." at bounding box center [945, 451] width 795 height 16
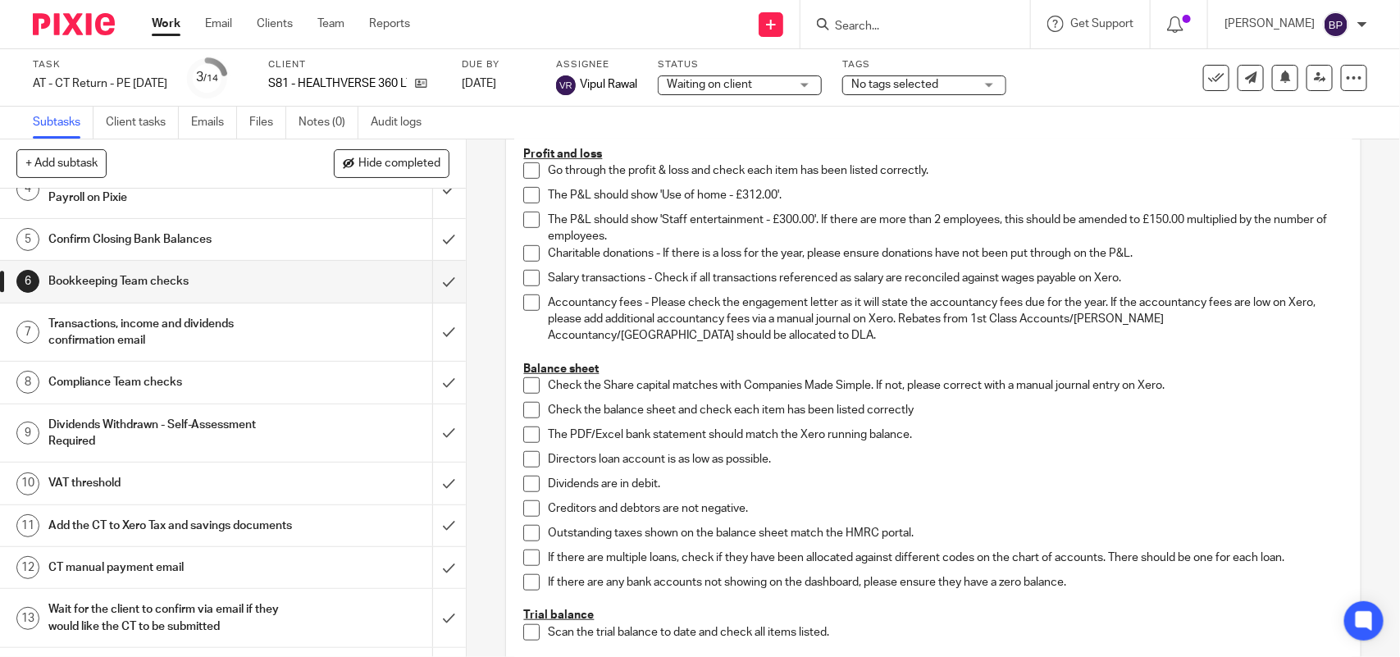
scroll to position [504, 0]
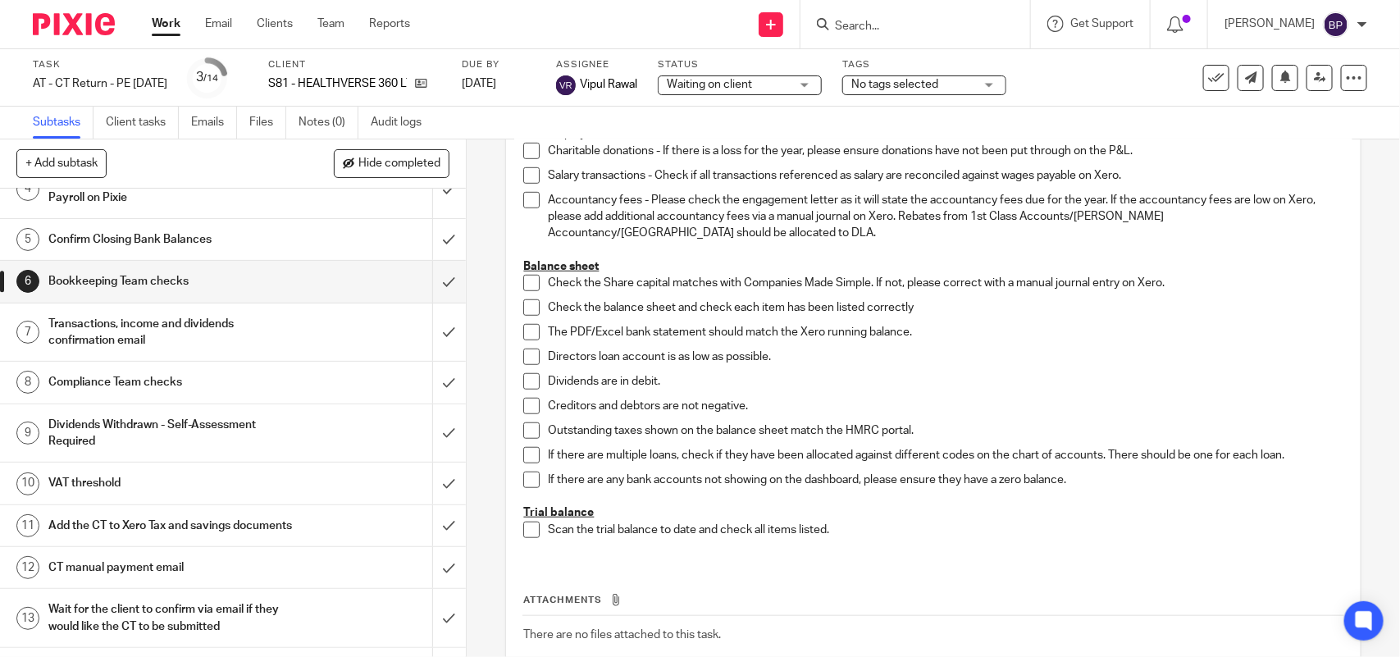
click at [217, 394] on h1 "Compliance Team checks" at bounding box center [170, 382] width 245 height 25
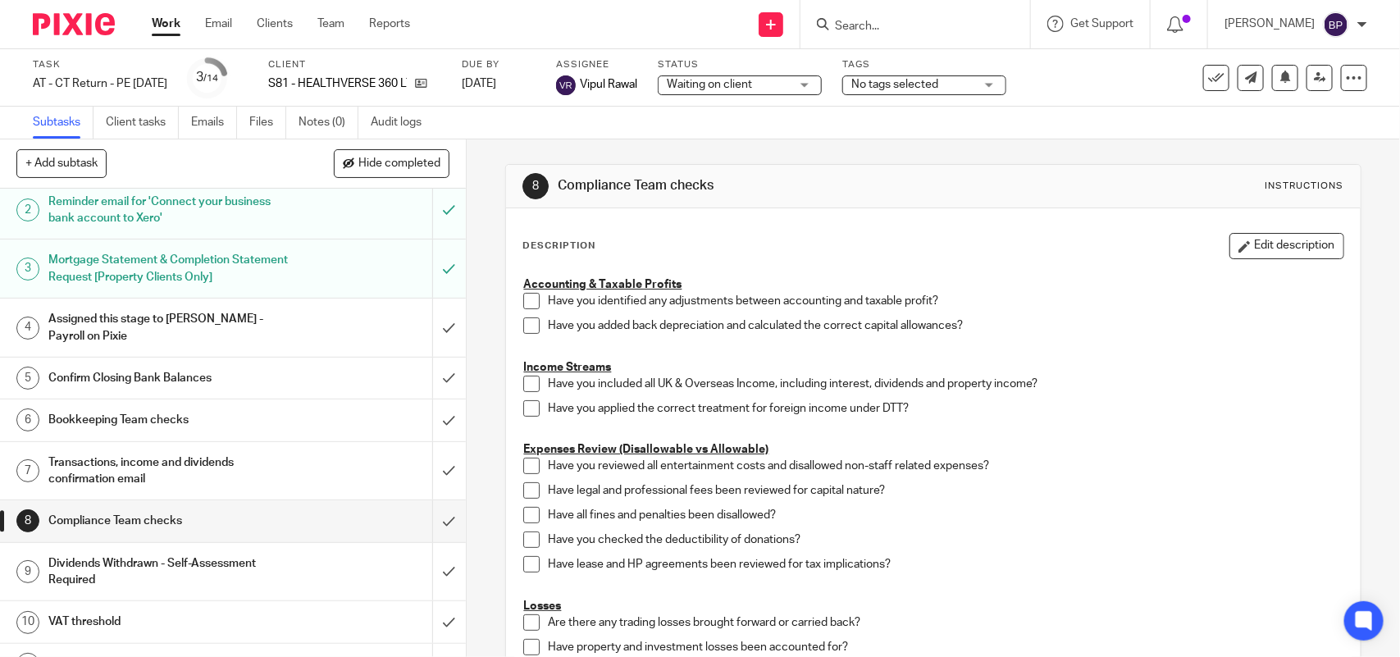
scroll to position [103, 0]
